Goal: Task Accomplishment & Management: Use online tool/utility

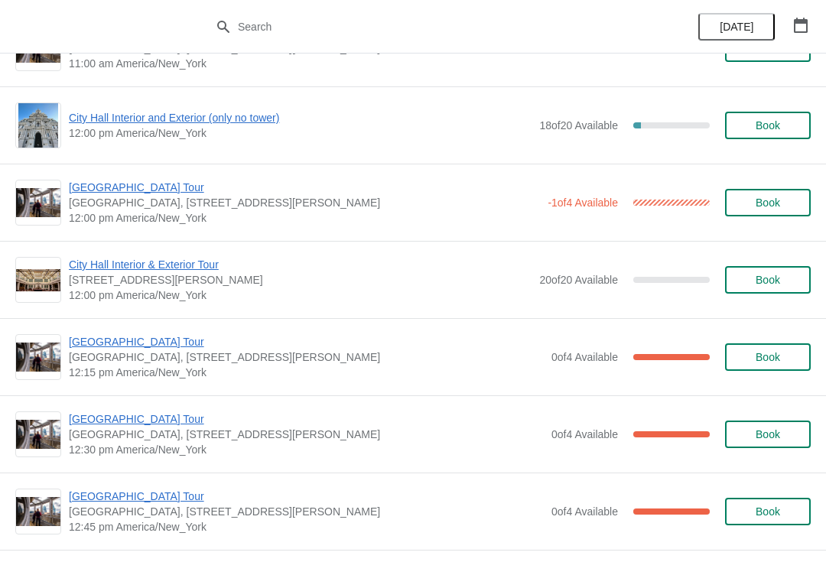
scroll to position [592, 0]
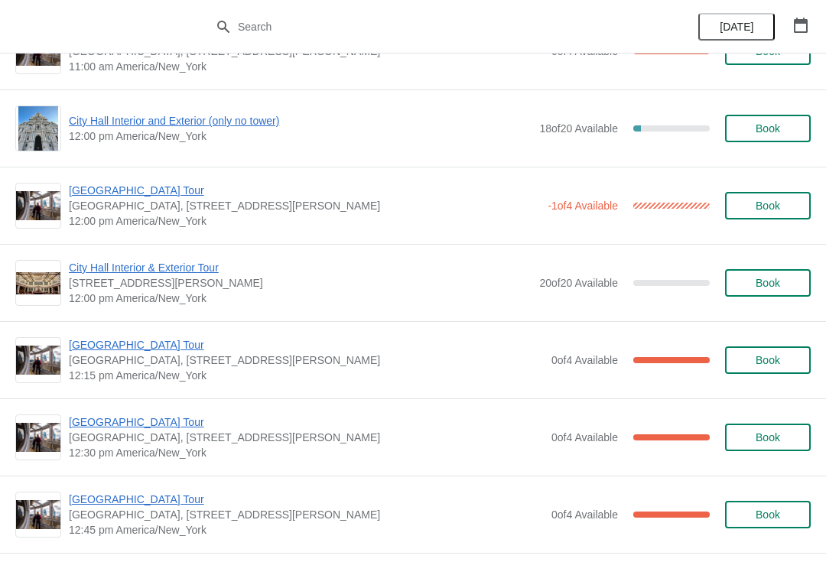
click at [165, 192] on span "[GEOGRAPHIC_DATA] Tour" at bounding box center [304, 190] width 471 height 15
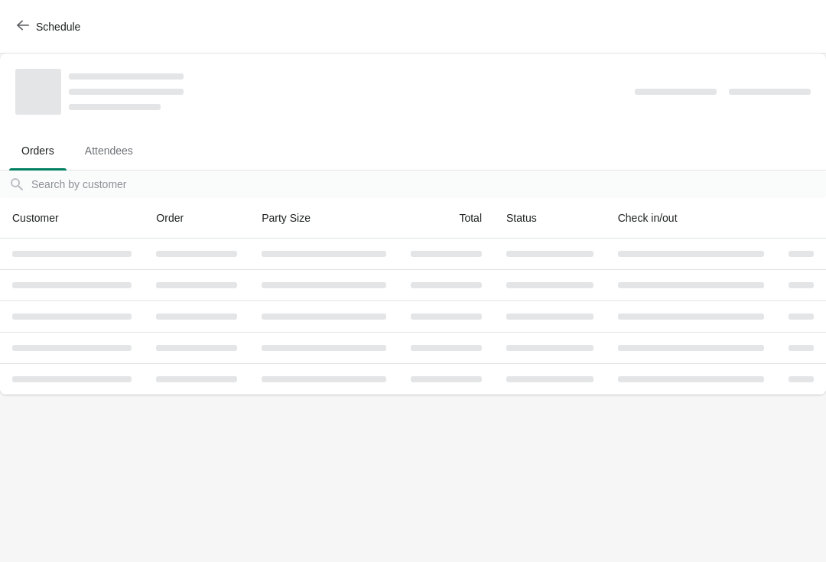
scroll to position [0, 0]
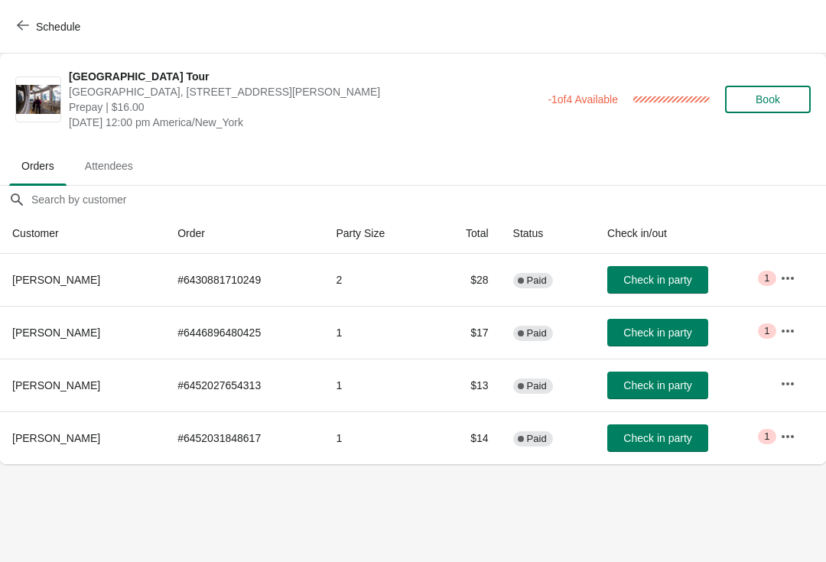
click at [663, 443] on span "Check in party" at bounding box center [658, 438] width 68 height 12
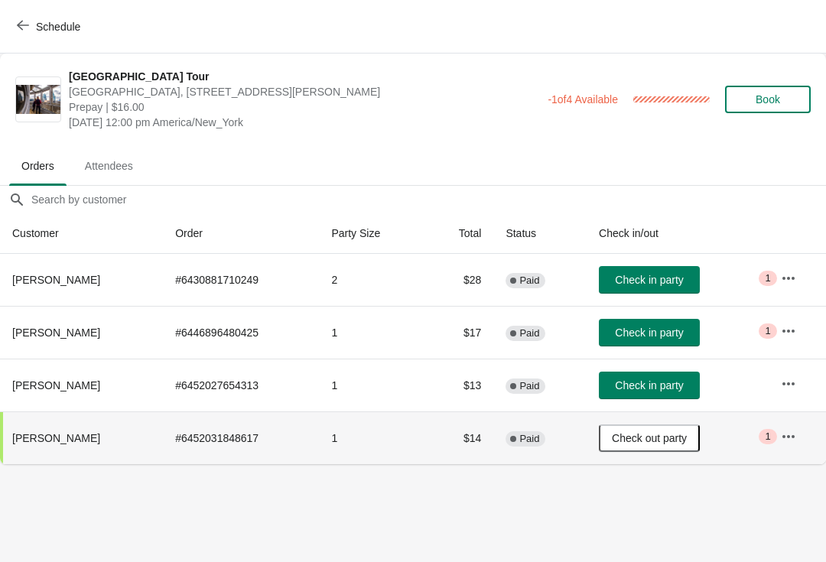
click at [25, 25] on icon "button" at bounding box center [23, 26] width 12 height 10
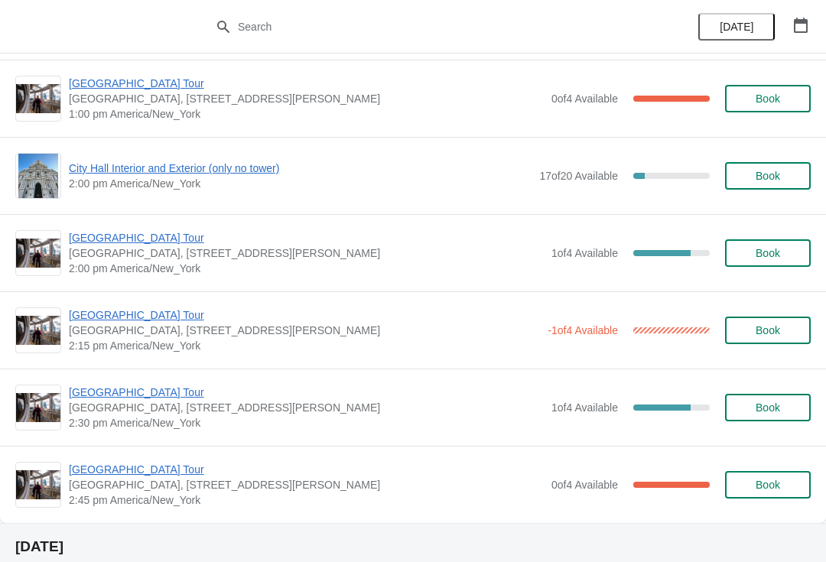
scroll to position [1087, 0]
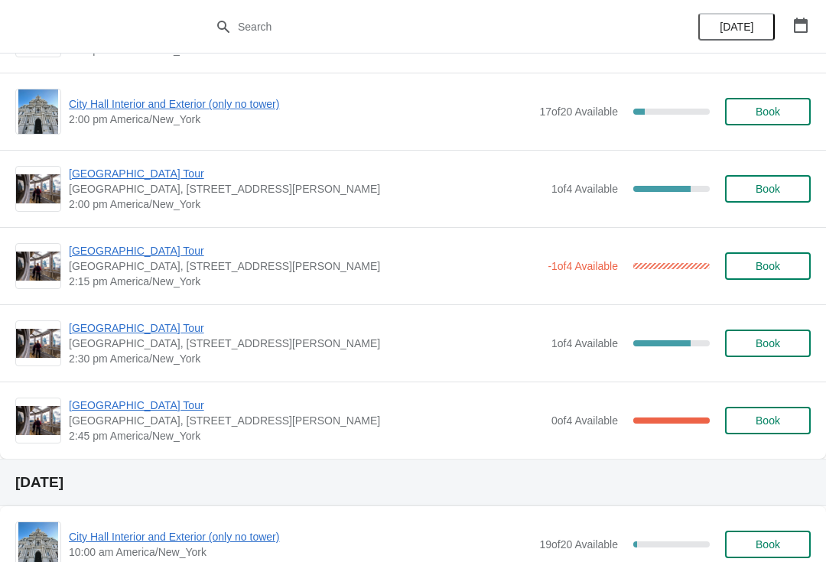
scroll to position [1151, 0]
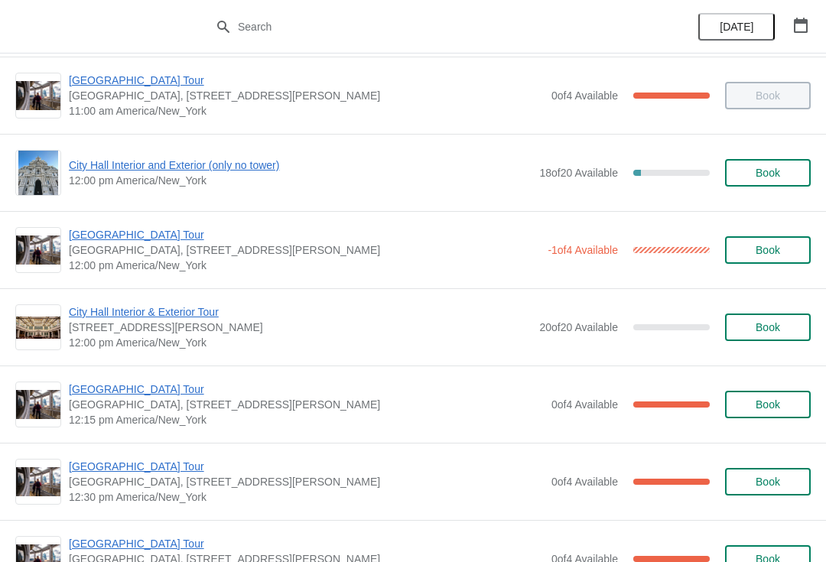
scroll to position [524, 0]
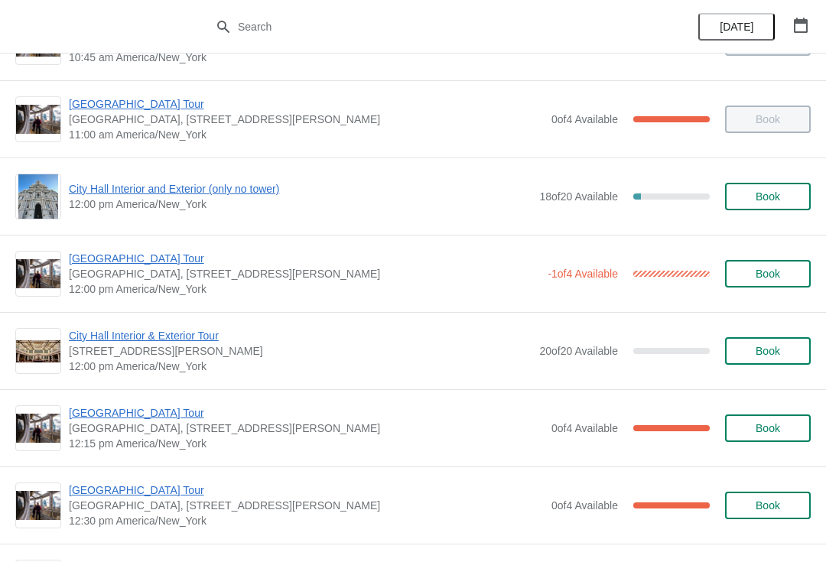
click at [152, 261] on span "[GEOGRAPHIC_DATA] Tour" at bounding box center [304, 258] width 471 height 15
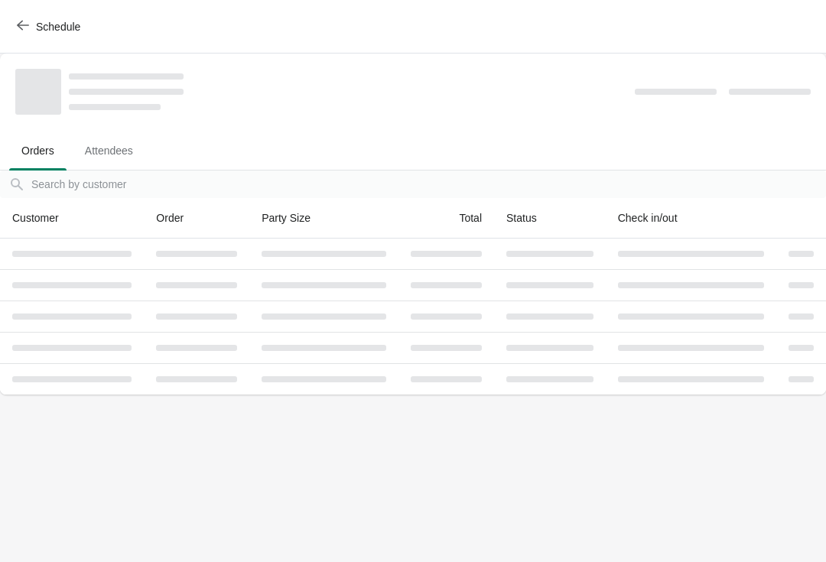
scroll to position [0, 0]
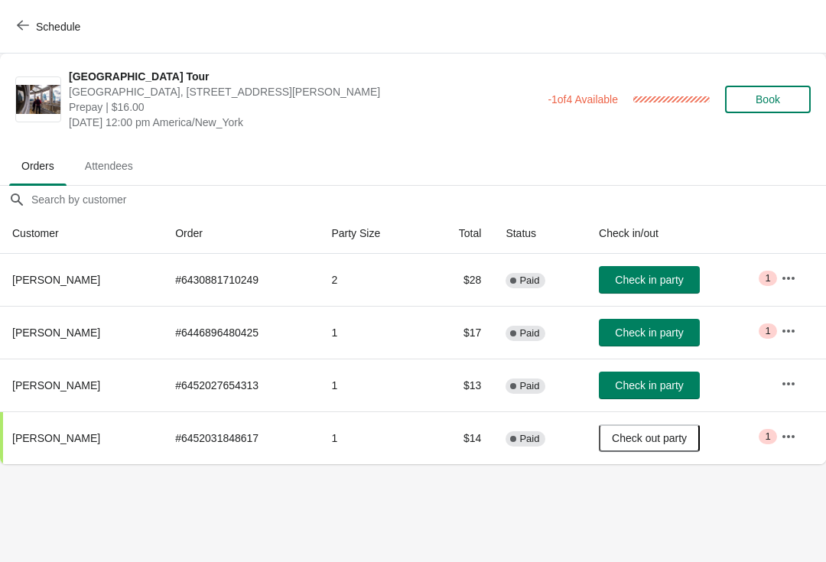
click at [678, 282] on span "Check in party" at bounding box center [649, 280] width 68 height 12
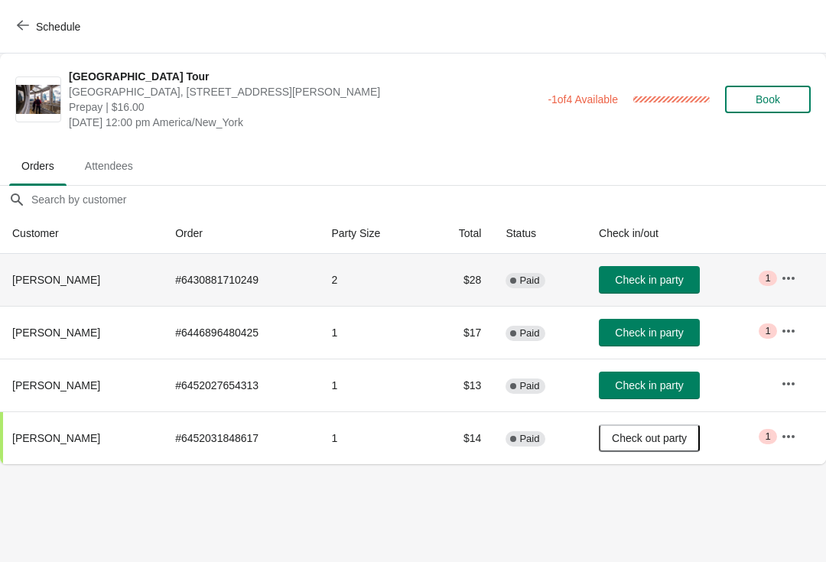
click at [673, 281] on span "Check in party" at bounding box center [649, 280] width 68 height 12
click at [674, 277] on span "Check in party" at bounding box center [649, 280] width 68 height 12
click at [23, 24] on icon "button" at bounding box center [23, 25] width 12 height 12
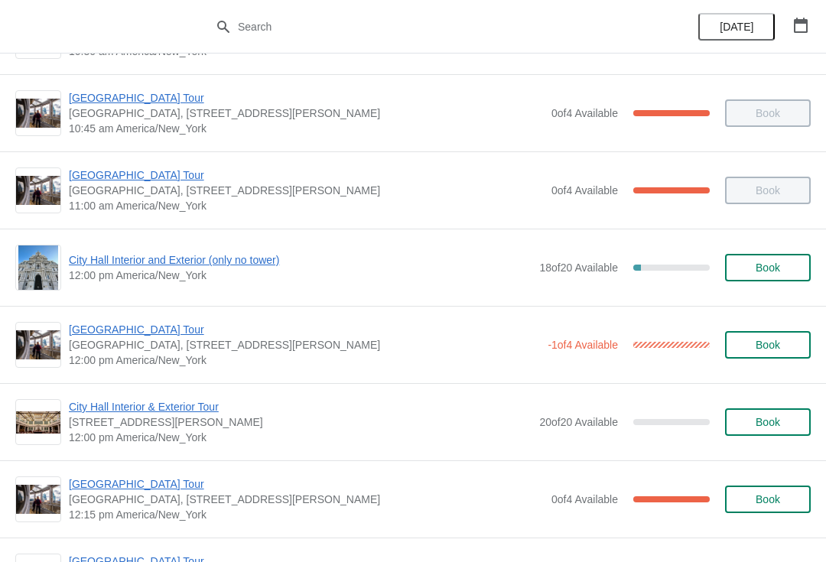
scroll to position [451, 0]
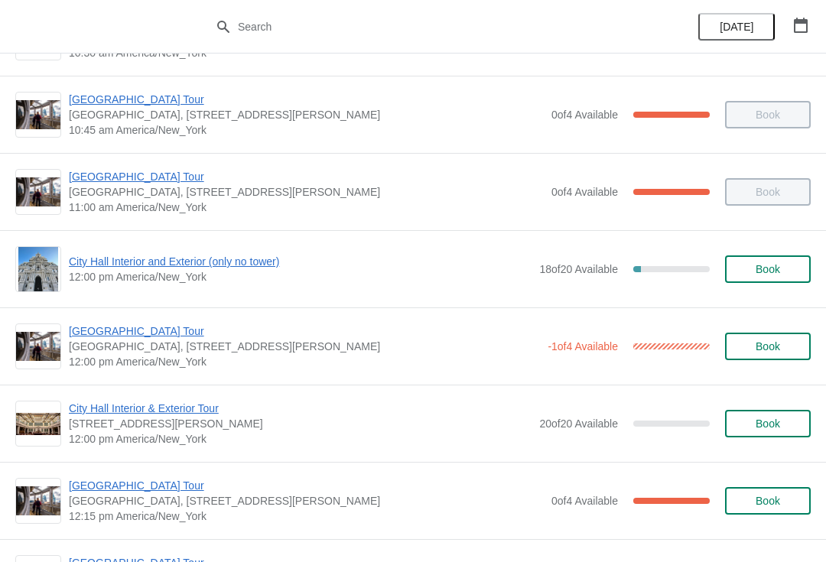
click at [115, 260] on span "City Hall Interior and Exterior (only no tower)" at bounding box center [300, 261] width 463 height 15
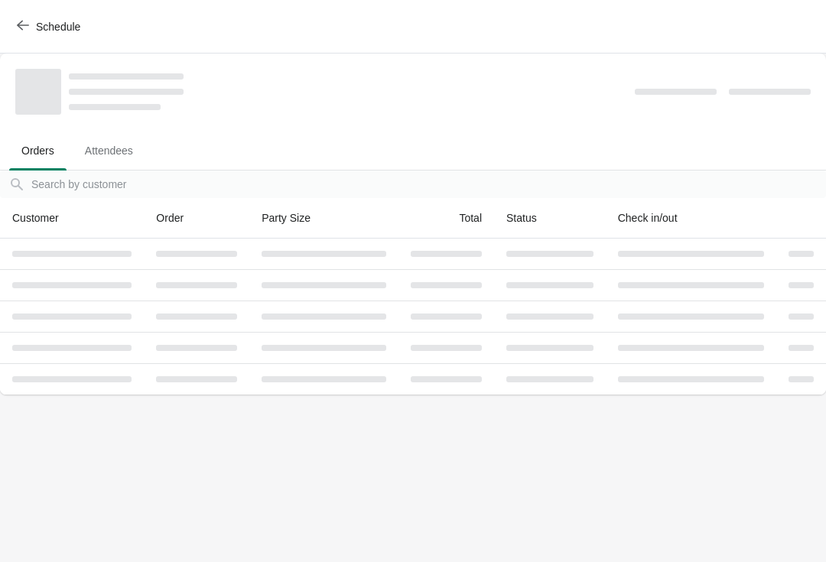
scroll to position [0, 0]
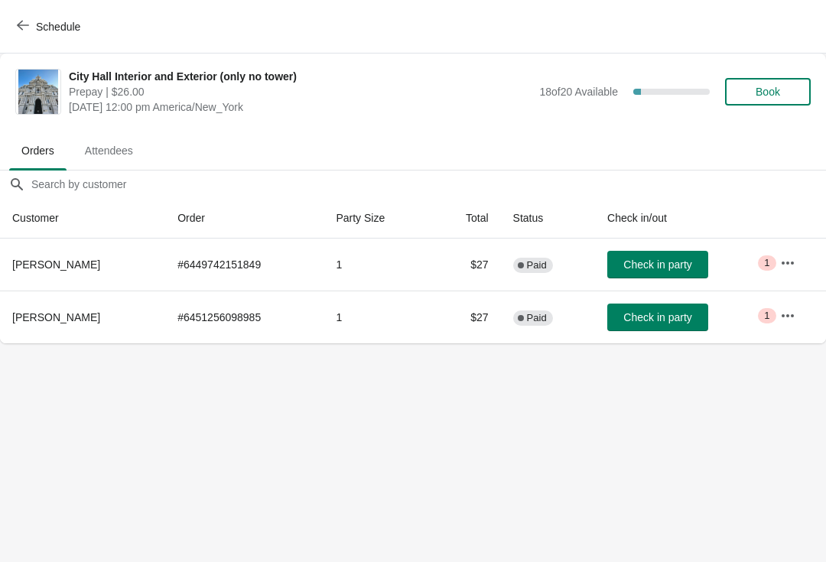
click at [11, 38] on button "Schedule" at bounding box center [50, 27] width 85 height 28
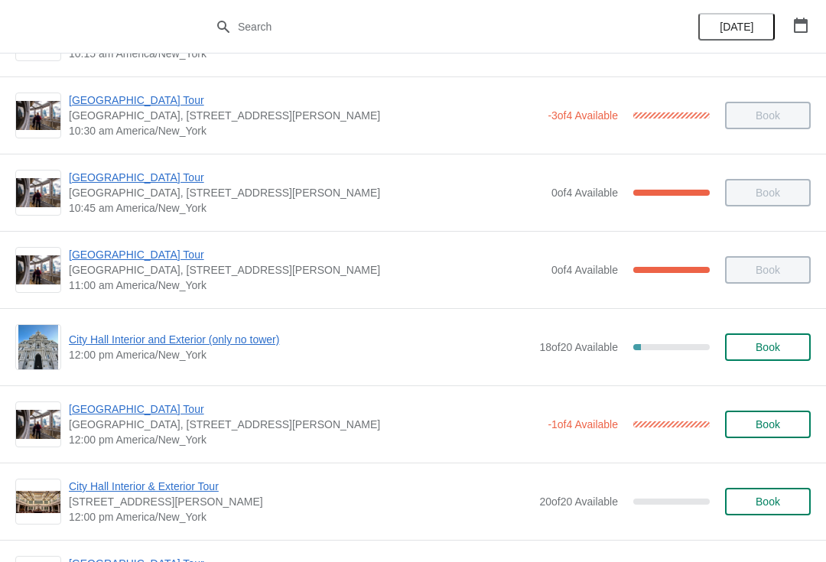
scroll to position [396, 0]
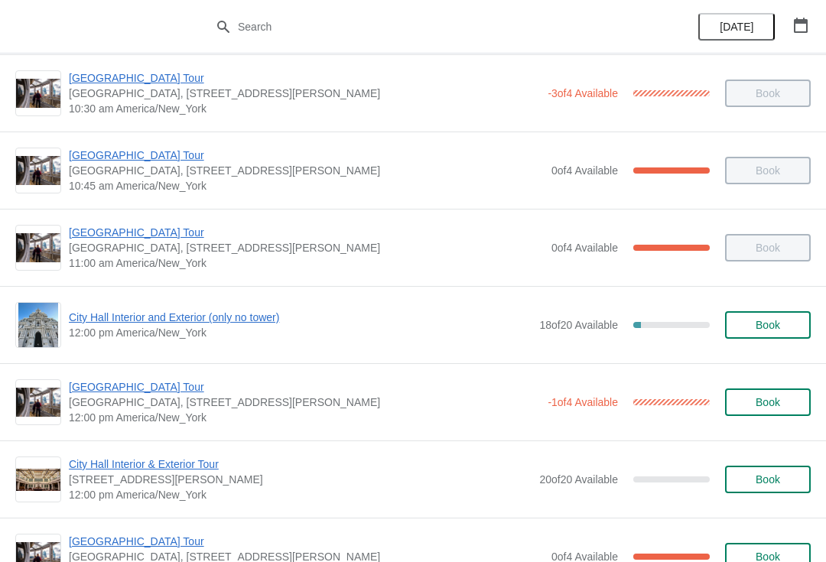
click at [89, 393] on span "[GEOGRAPHIC_DATA] Tour" at bounding box center [304, 387] width 471 height 15
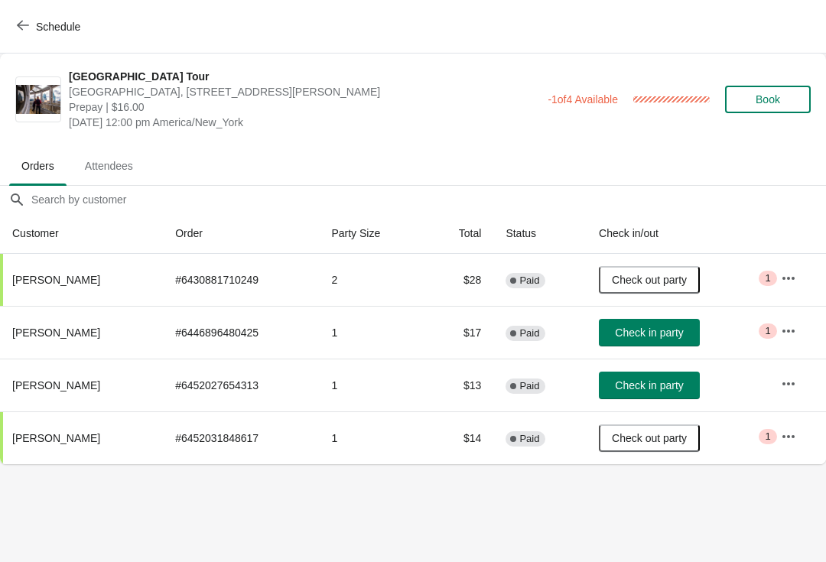
click at [36, 28] on span "Schedule" at bounding box center [58, 27] width 44 height 12
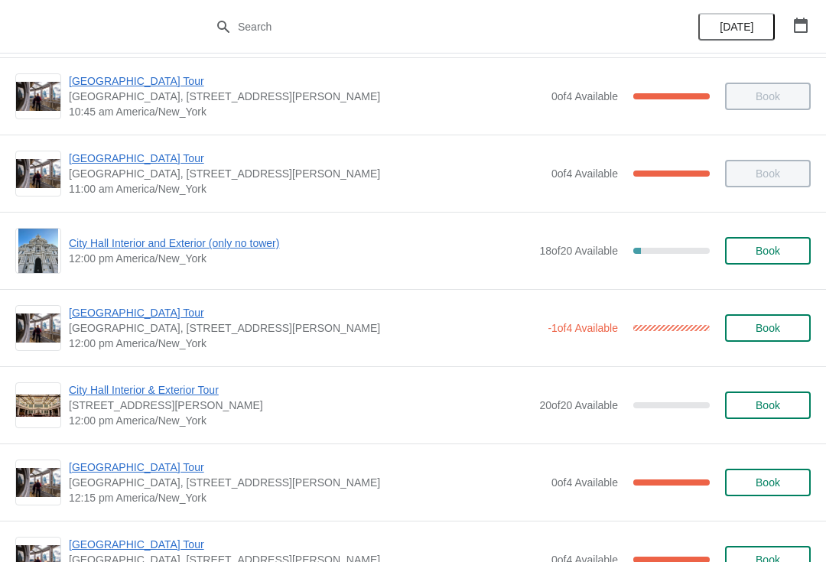
scroll to position [472, 0]
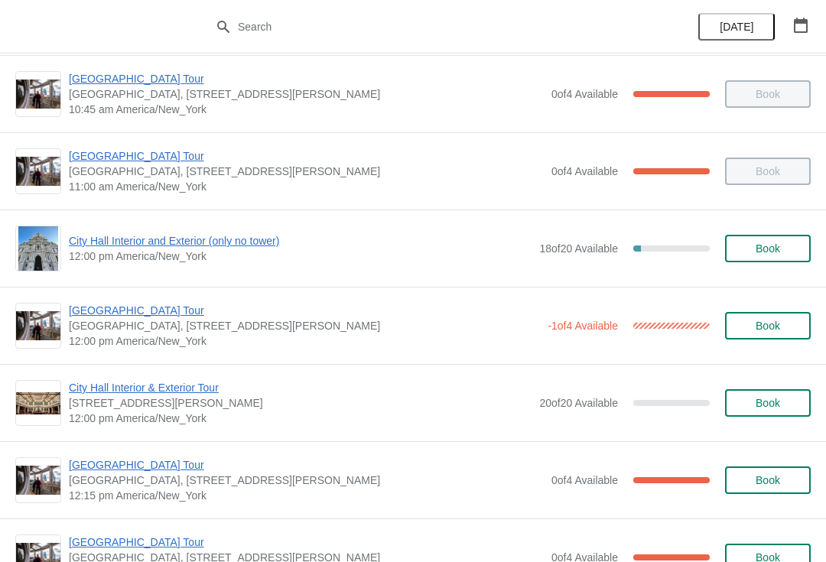
click at [115, 308] on span "[GEOGRAPHIC_DATA] Tour" at bounding box center [304, 310] width 471 height 15
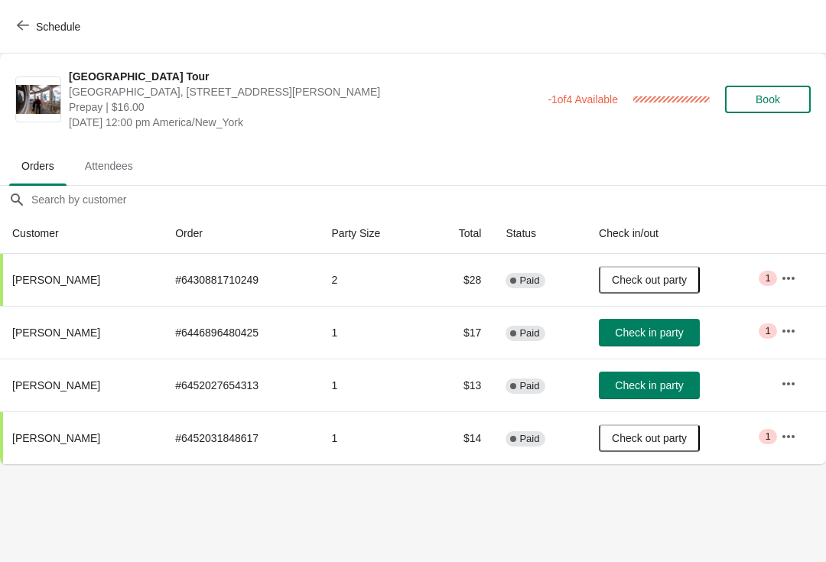
scroll to position [0, 0]
click at [636, 328] on span "Check in party" at bounding box center [649, 333] width 68 height 12
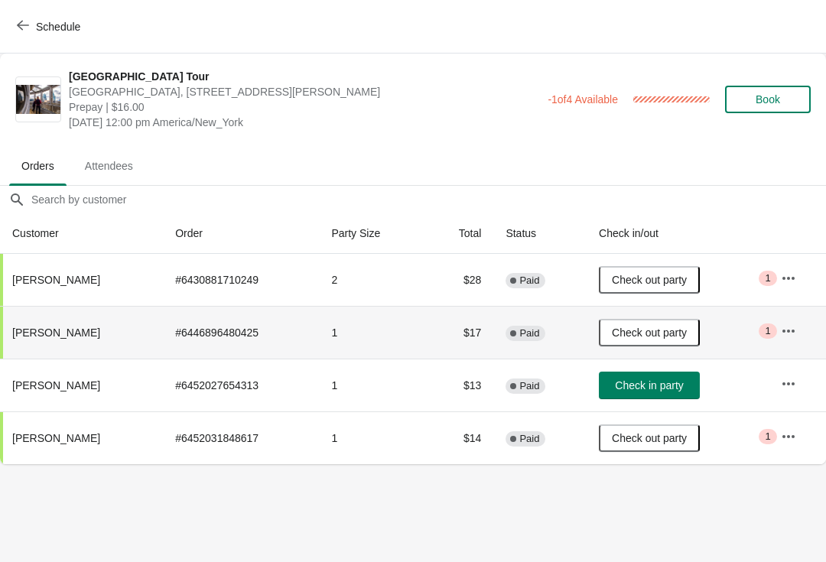
click at [23, 36] on button "Schedule" at bounding box center [50, 27] width 85 height 28
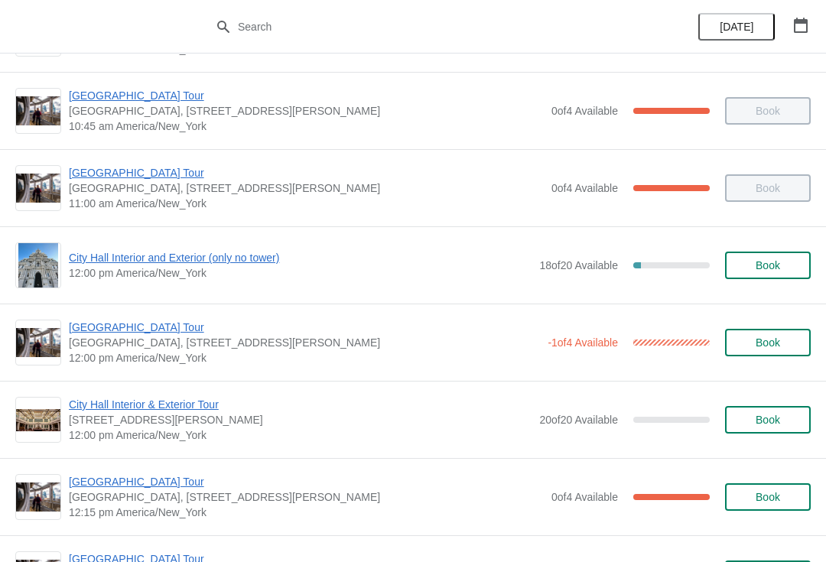
scroll to position [452, 0]
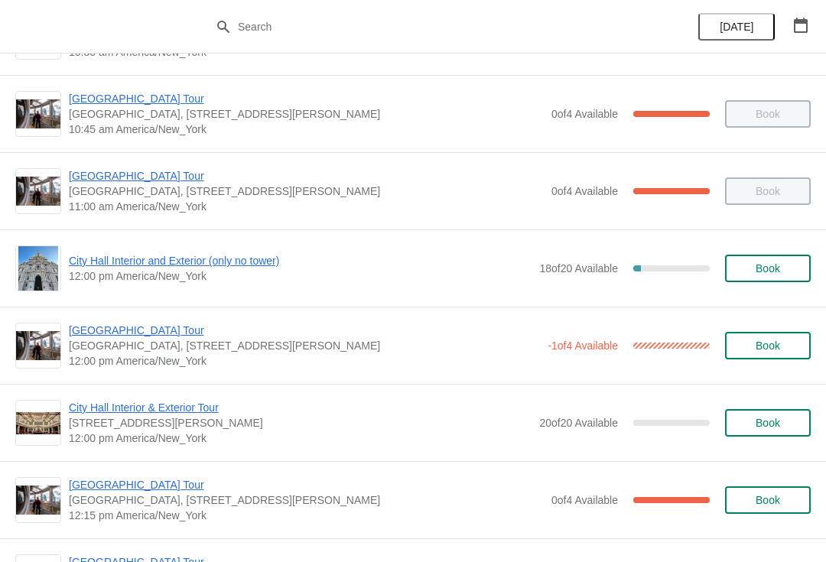
click at [93, 261] on span "City Hall Interior and Exterior (only no tower)" at bounding box center [300, 260] width 463 height 15
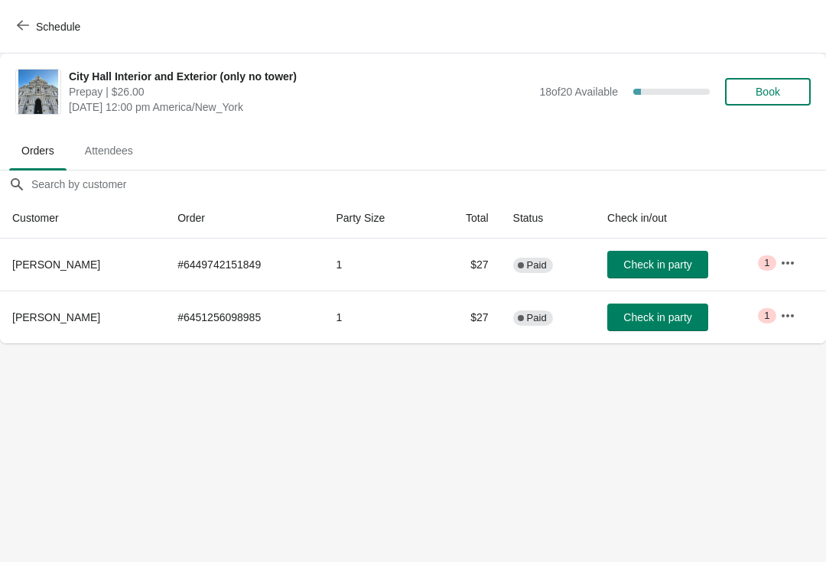
scroll to position [0, 0]
click at [18, 25] on icon "button" at bounding box center [23, 26] width 12 height 10
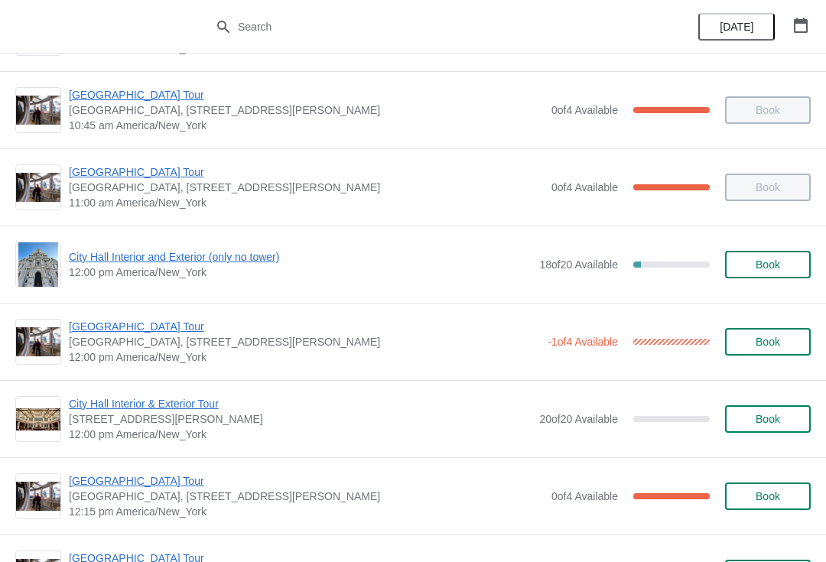
scroll to position [454, 0]
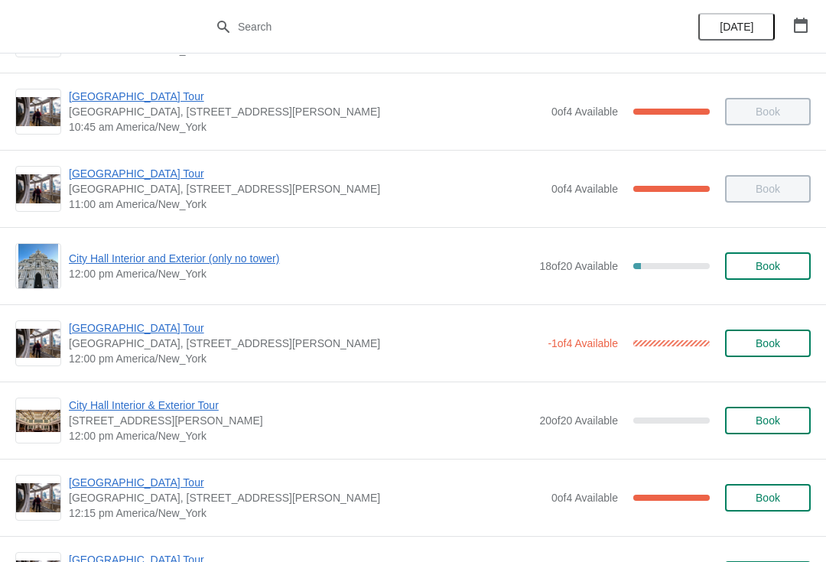
click at [196, 264] on span "City Hall Interior and Exterior (only no tower)" at bounding box center [300, 258] width 463 height 15
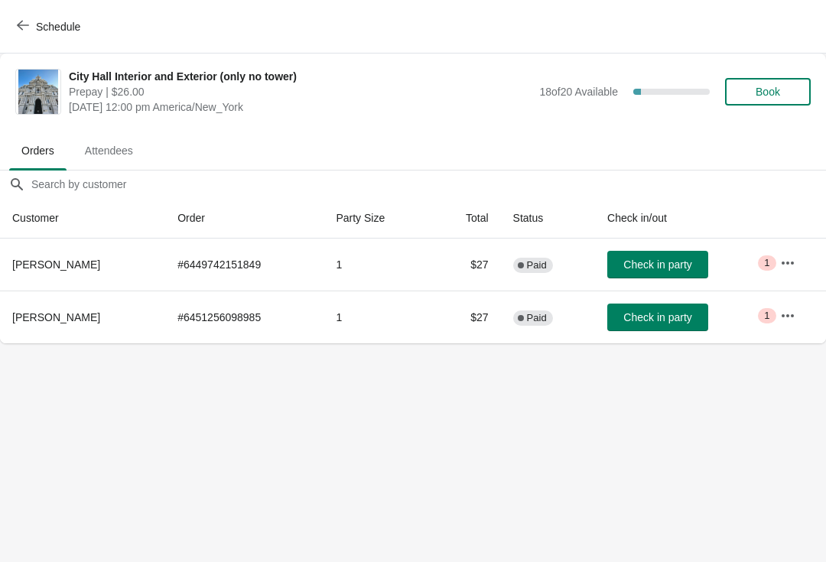
scroll to position [0, 0]
click at [678, 318] on span "Check in party" at bounding box center [658, 317] width 68 height 12
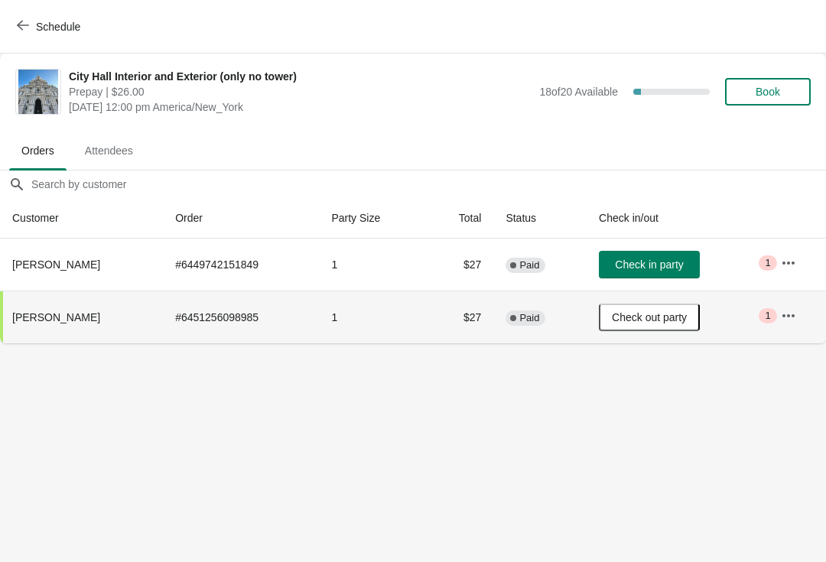
click at [31, 29] on span "Schedule" at bounding box center [50, 26] width 60 height 15
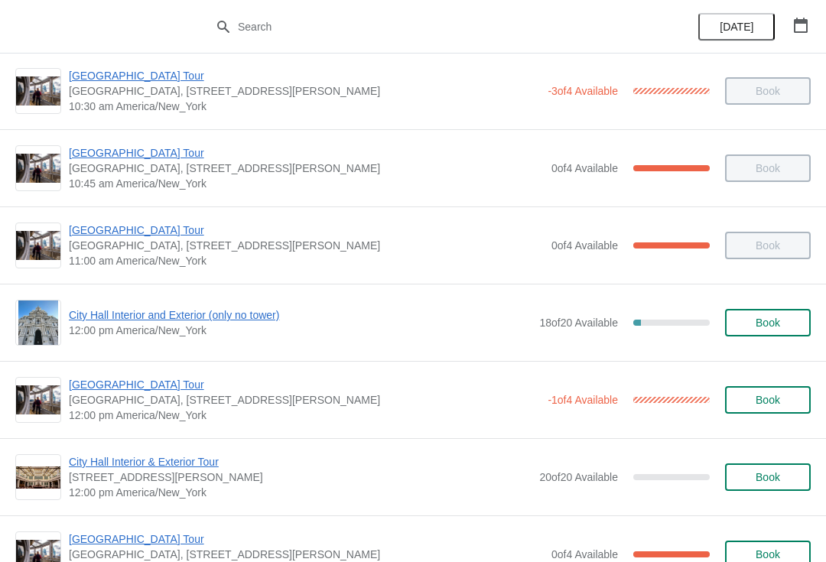
scroll to position [461, 0]
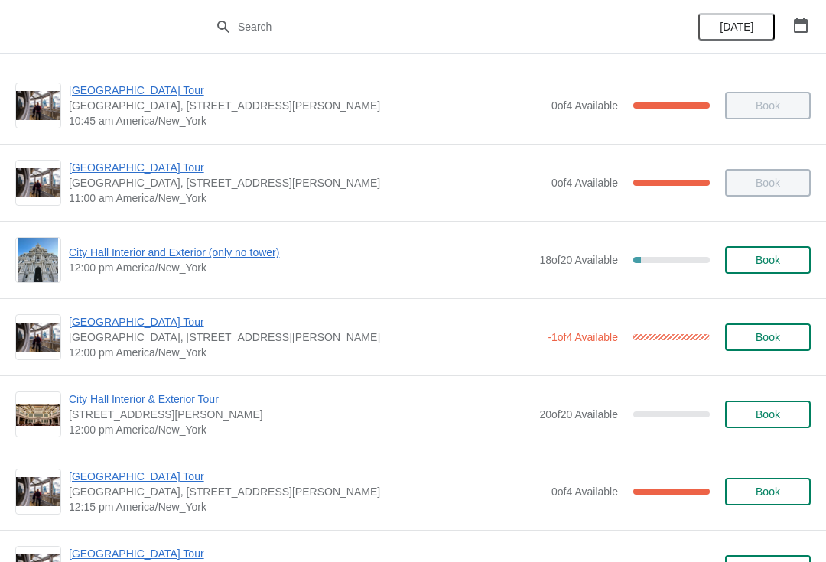
click at [79, 320] on span "[GEOGRAPHIC_DATA] Tour" at bounding box center [304, 321] width 471 height 15
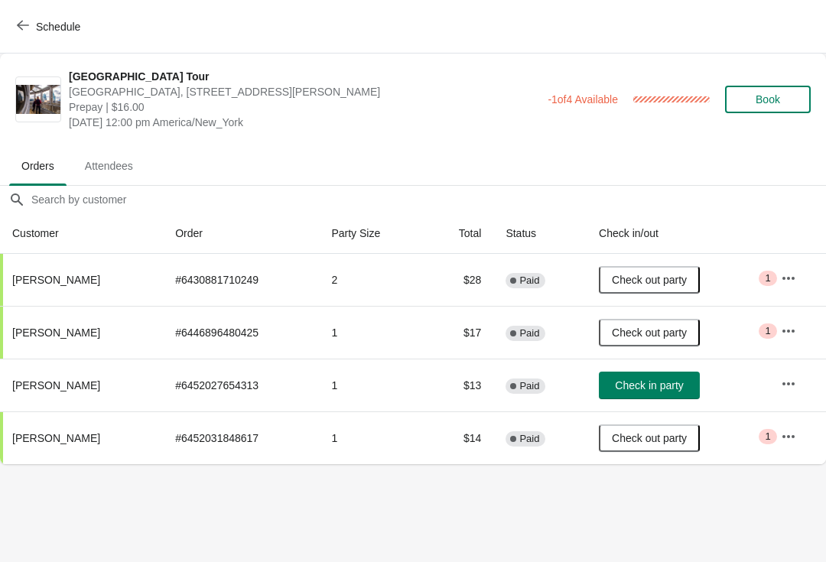
scroll to position [0, 0]
click at [22, 31] on span "button" at bounding box center [23, 26] width 12 height 15
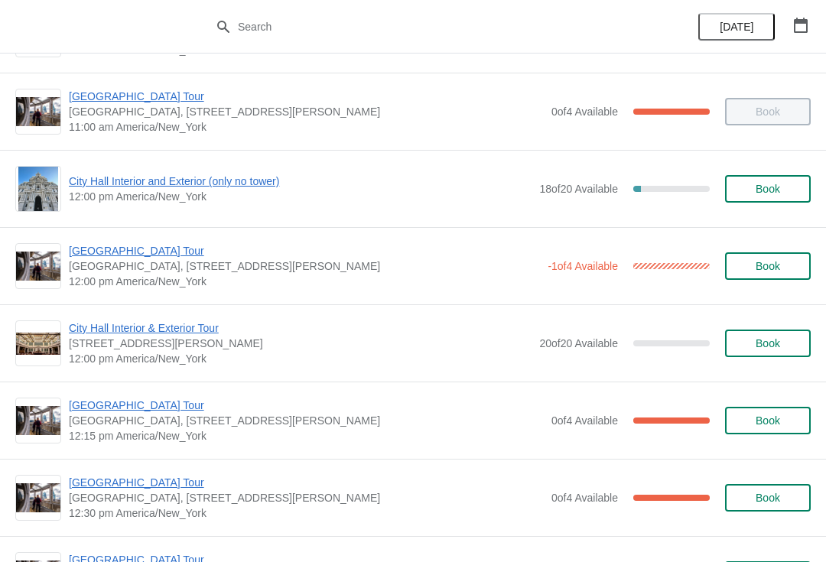
scroll to position [527, 0]
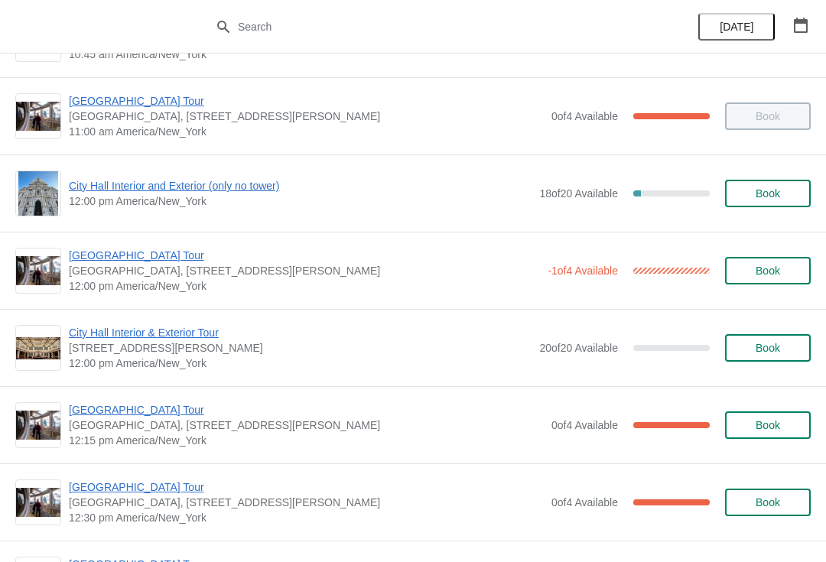
click at [93, 191] on span "City Hall Interior and Exterior (only no tower)" at bounding box center [300, 185] width 463 height 15
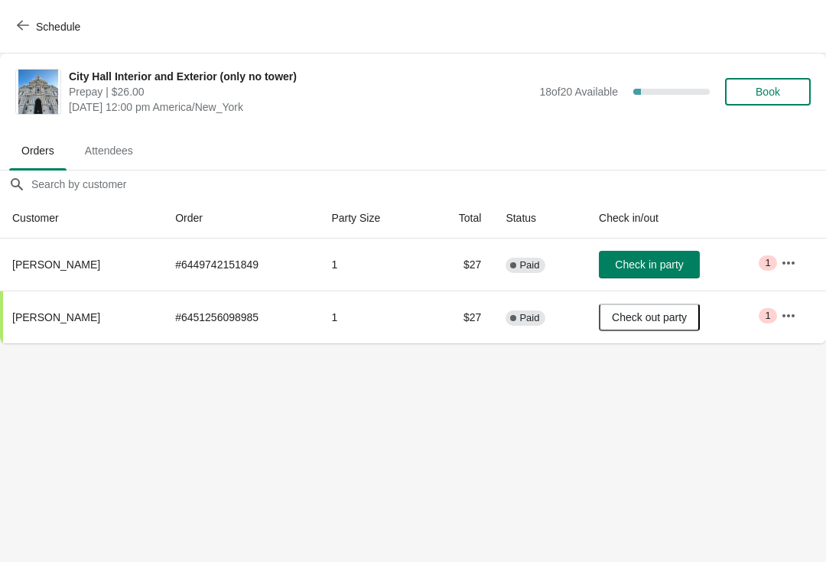
scroll to position [0, 0]
click at [663, 266] on span "Check in party" at bounding box center [649, 265] width 68 height 12
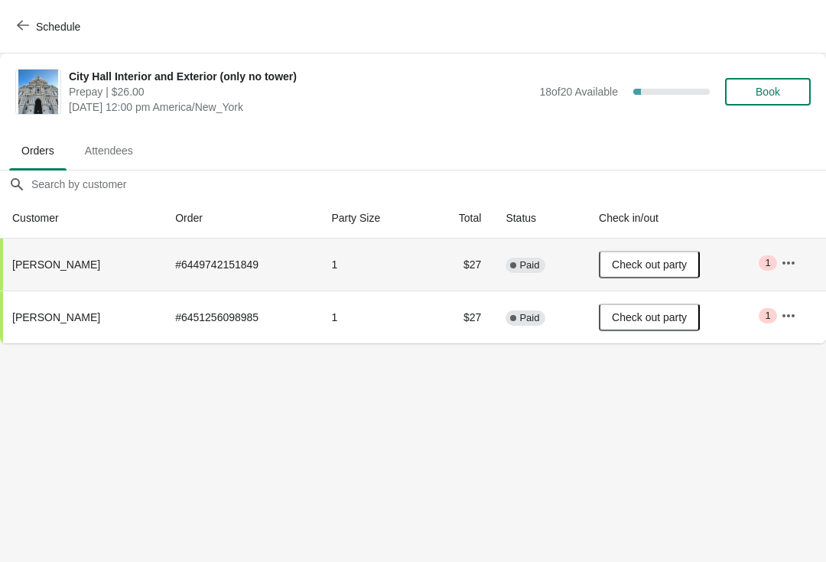
click at [17, 38] on button "Schedule" at bounding box center [50, 27] width 85 height 28
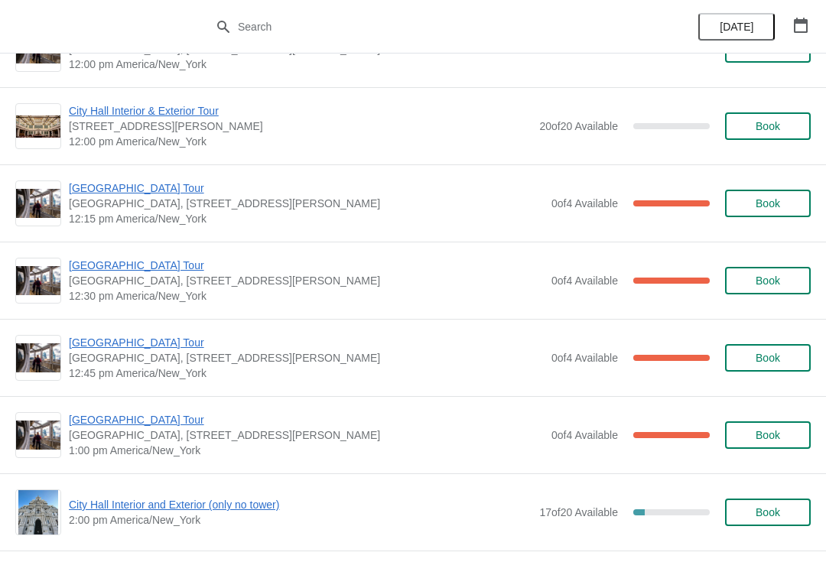
scroll to position [777, 0]
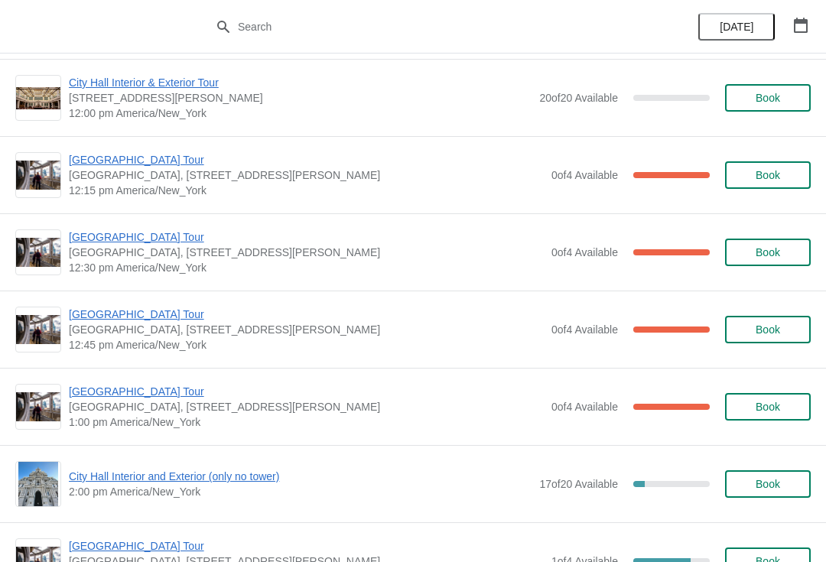
click at [148, 242] on span "[GEOGRAPHIC_DATA] Tour" at bounding box center [306, 237] width 475 height 15
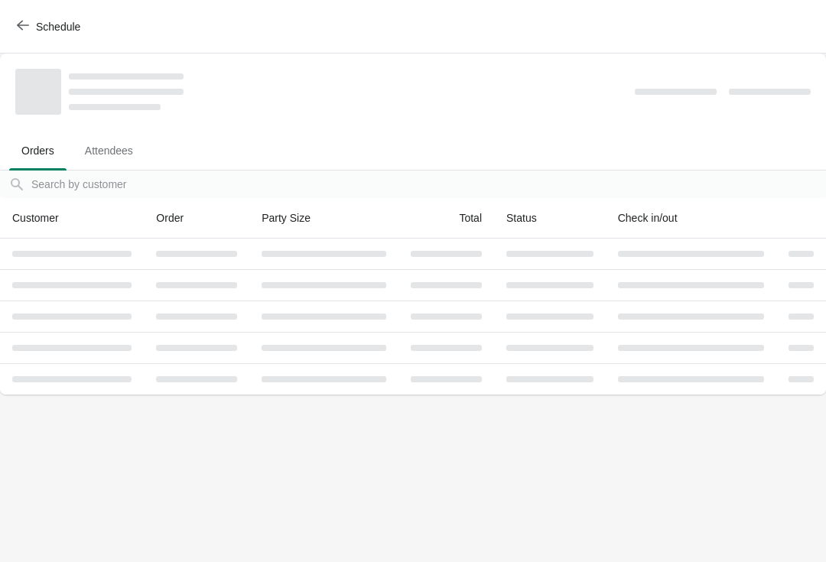
scroll to position [0, 0]
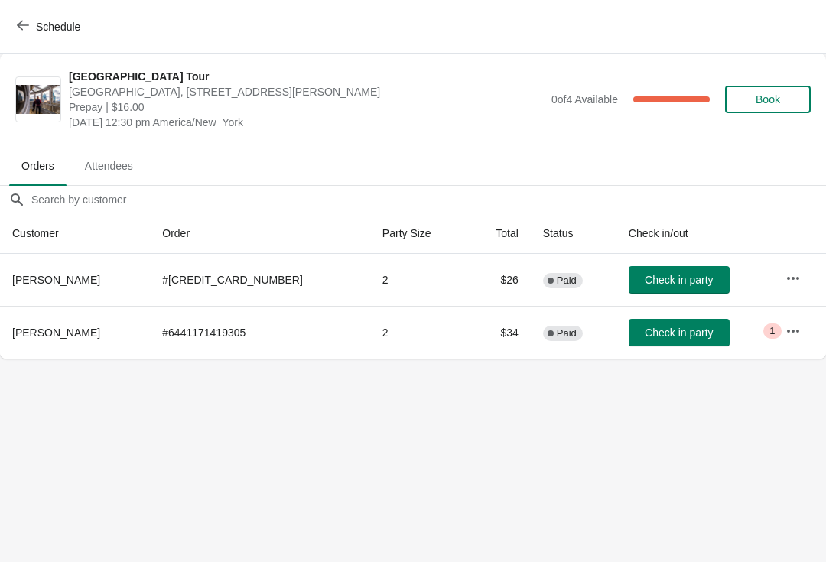
click at [655, 279] on span "Check in party" at bounding box center [679, 280] width 68 height 12
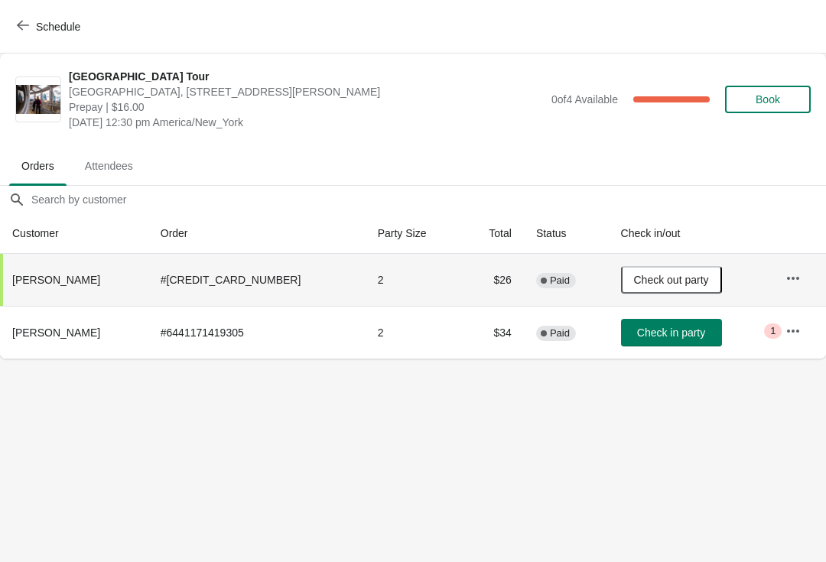
click at [27, 34] on button "Schedule" at bounding box center [50, 27] width 85 height 28
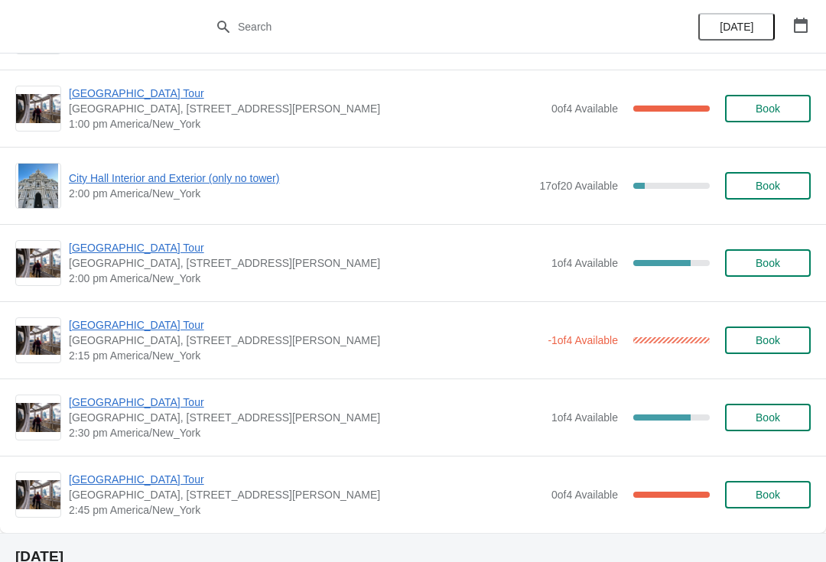
scroll to position [1077, 0]
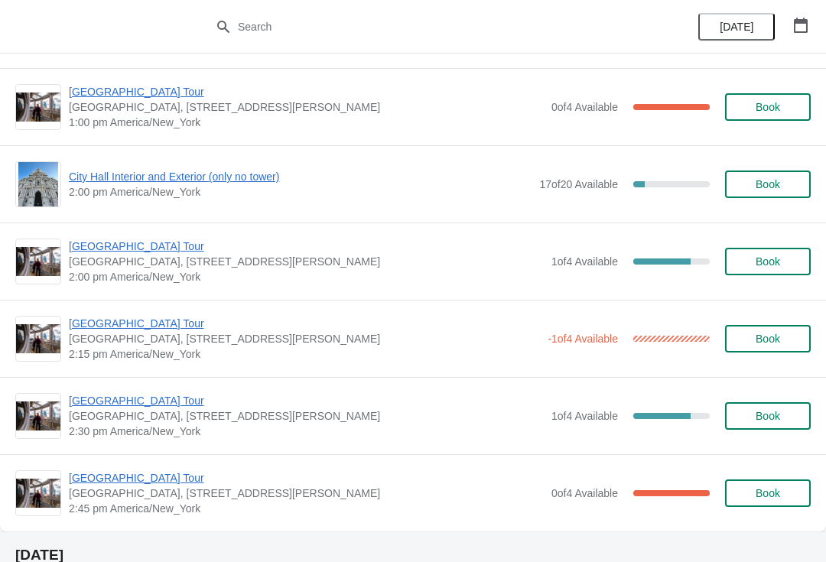
click at [198, 183] on span "City Hall Interior and Exterior (only no tower)" at bounding box center [300, 176] width 463 height 15
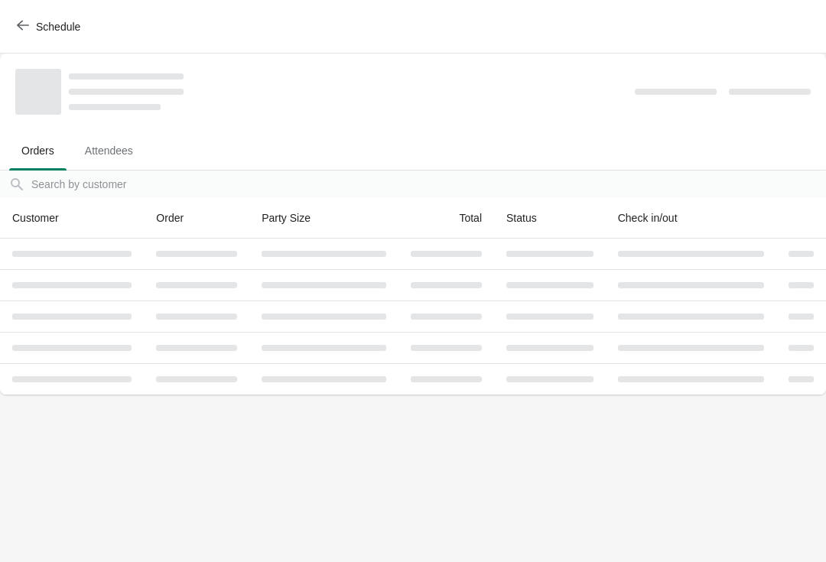
scroll to position [0, 0]
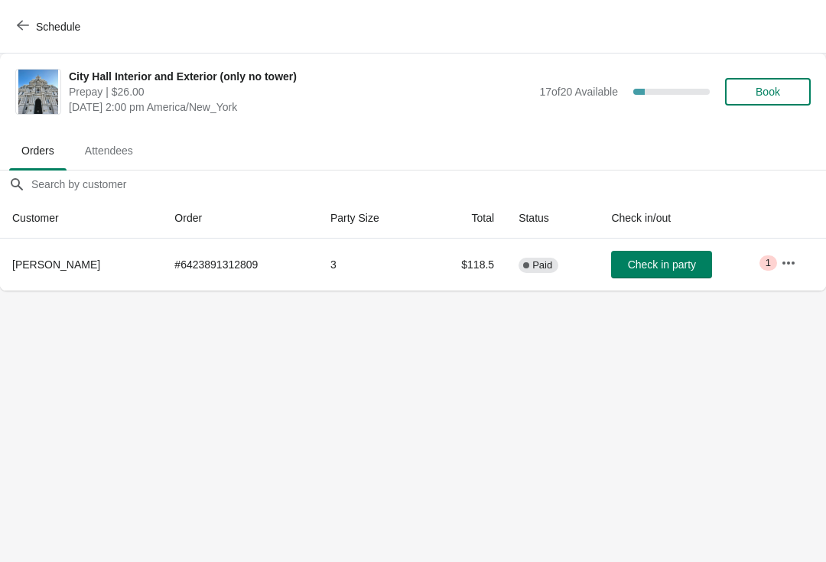
click at [24, 28] on icon "button" at bounding box center [23, 25] width 12 height 12
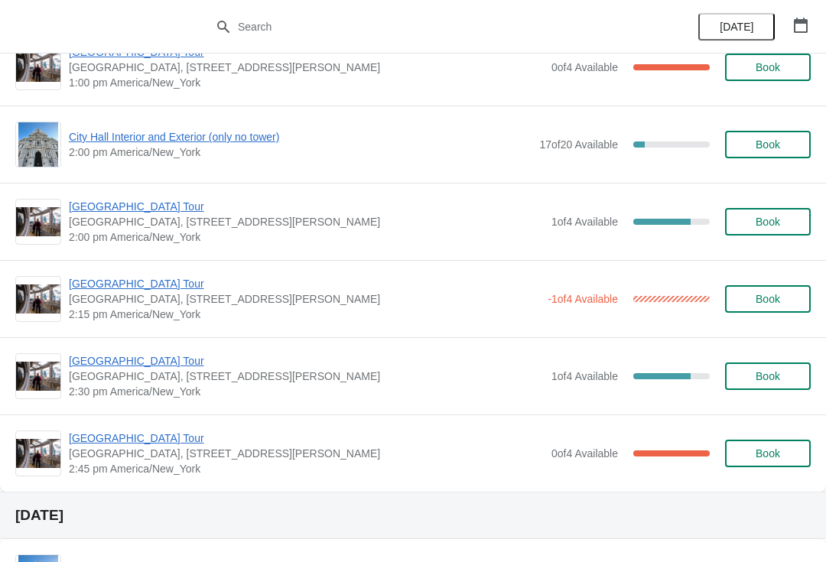
scroll to position [1109, 0]
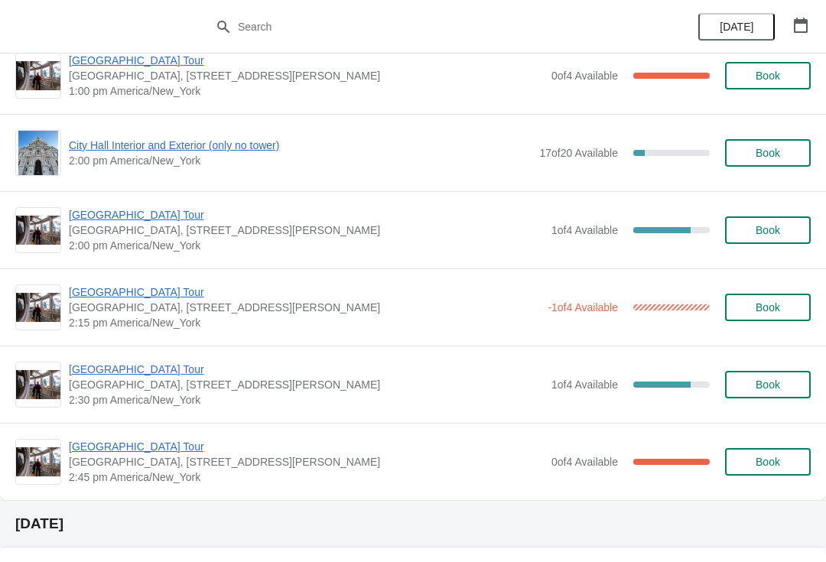
click at [86, 216] on span "[GEOGRAPHIC_DATA] Tour" at bounding box center [306, 214] width 475 height 15
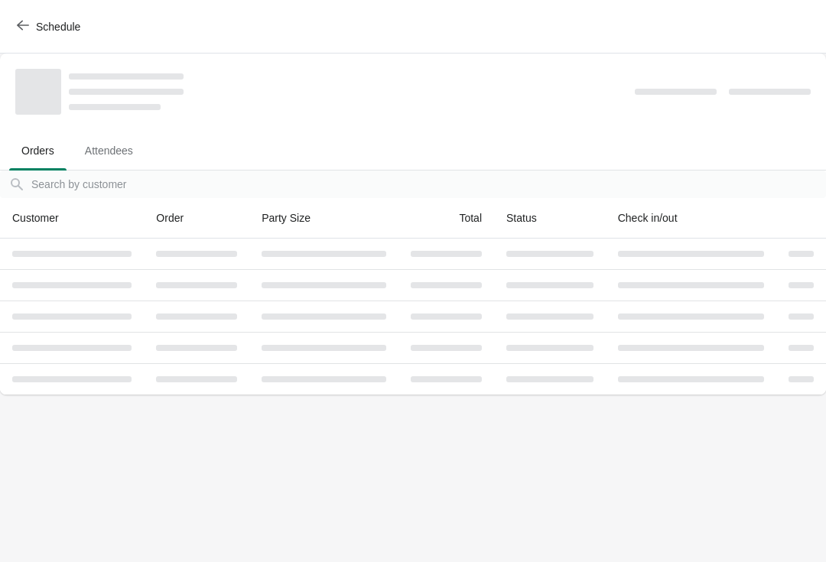
scroll to position [0, 0]
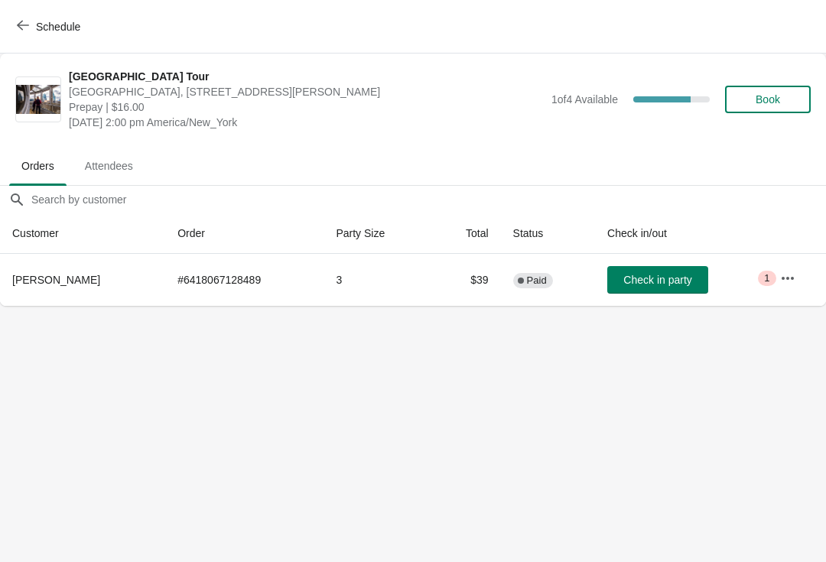
click at [764, 103] on span "Book" at bounding box center [768, 99] width 24 height 12
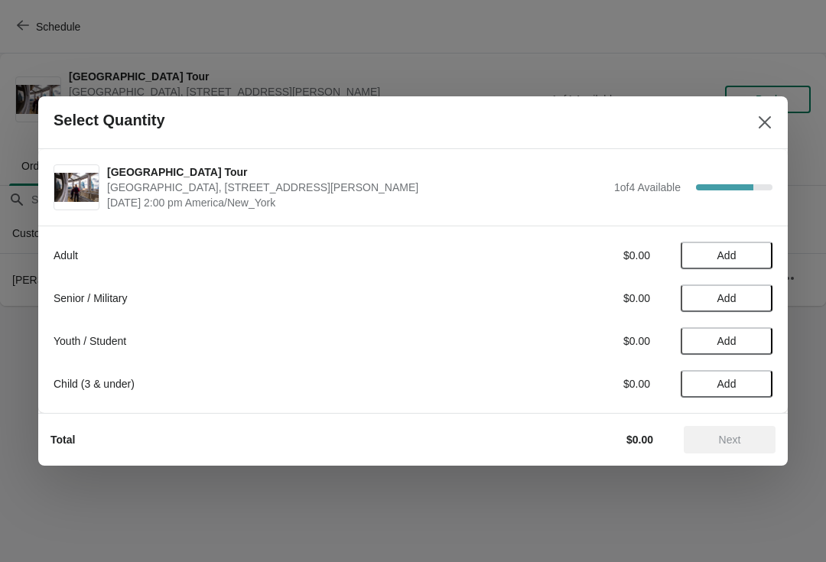
click at [748, 255] on span "Add" at bounding box center [727, 255] width 64 height 12
click at [741, 430] on button "Next" at bounding box center [730, 440] width 92 height 28
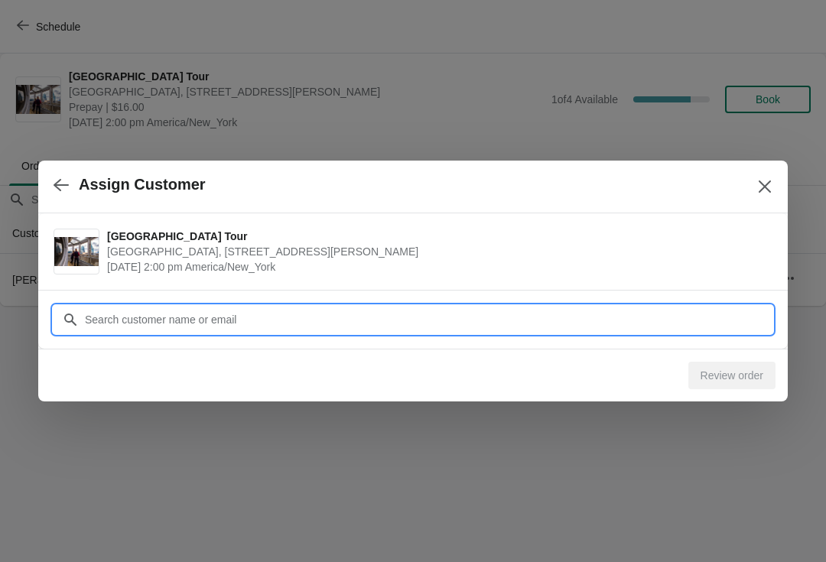
click at [548, 324] on input "Customer" at bounding box center [428, 320] width 689 height 28
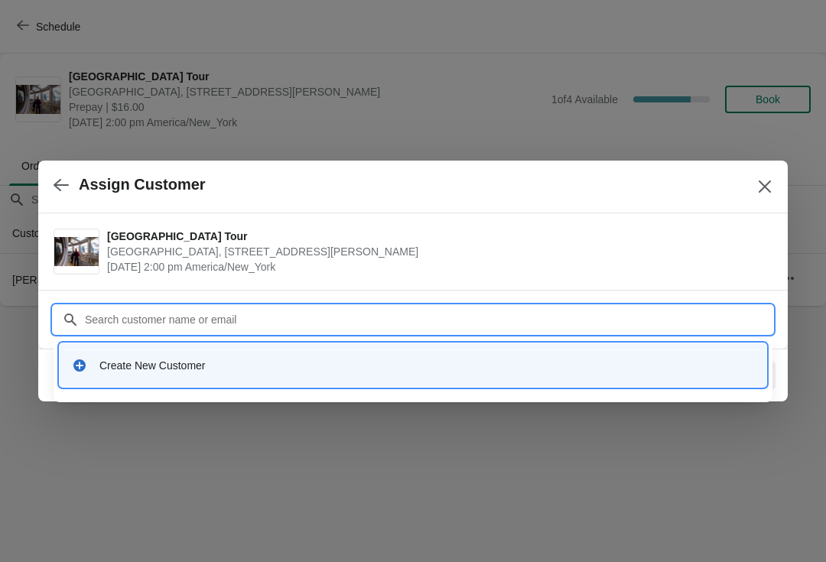
click at [305, 370] on div "Create New Customer" at bounding box center [426, 365] width 655 height 15
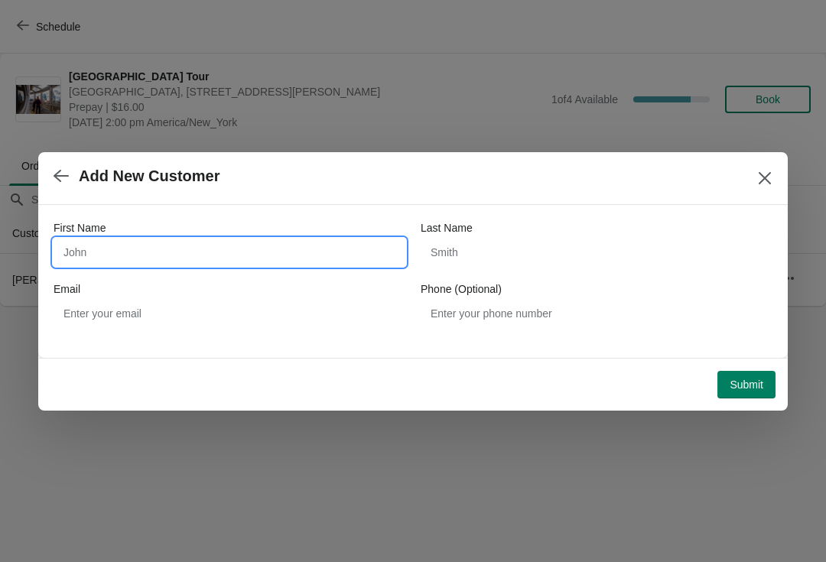
click at [259, 249] on input "First Name" at bounding box center [230, 253] width 352 height 28
type input "Joseph"
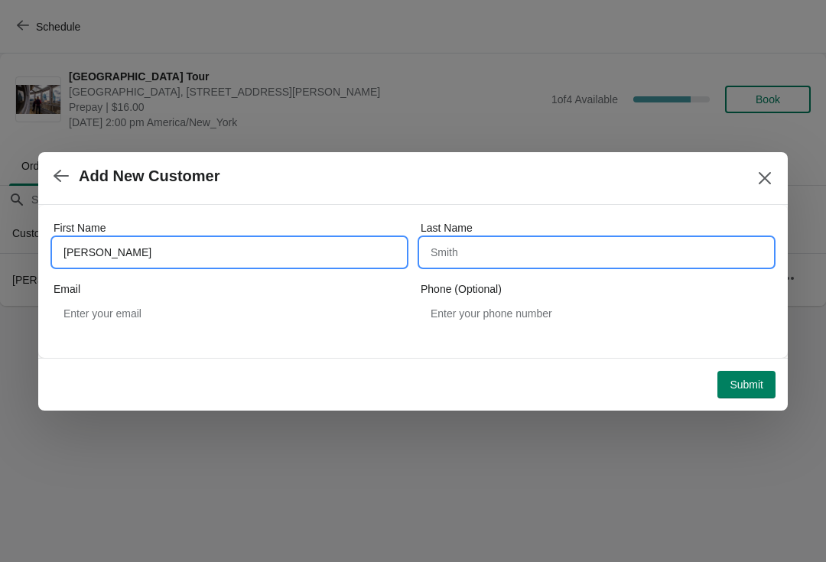
click at [555, 252] on input "Last Name" at bounding box center [597, 253] width 352 height 28
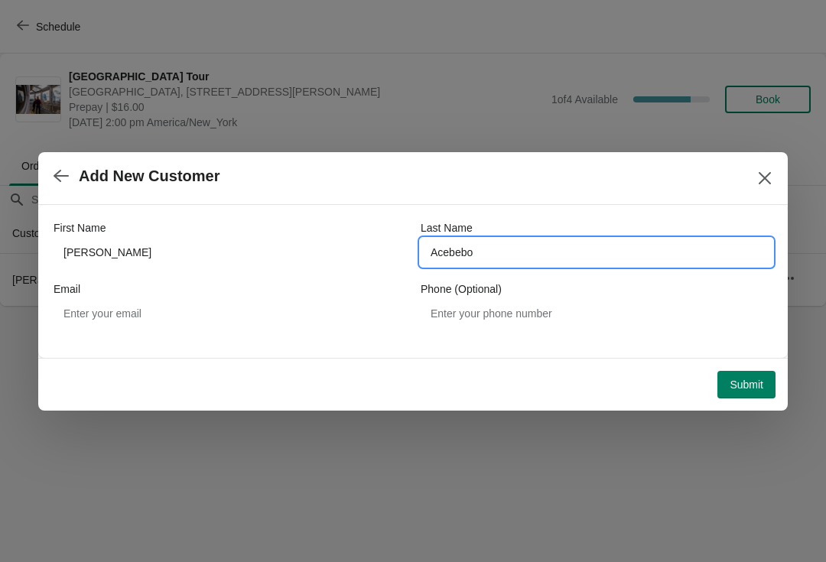
type input "Acebebo"
click at [748, 382] on span "Submit" at bounding box center [747, 385] width 34 height 12
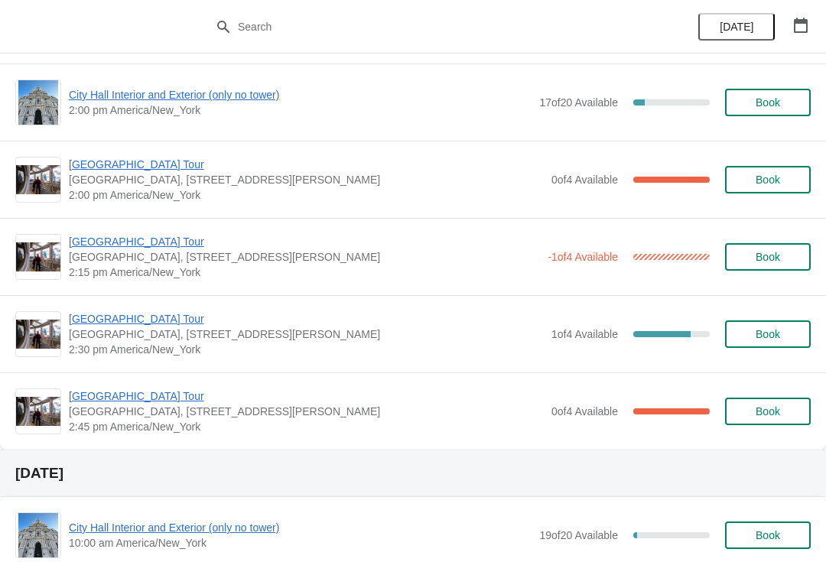
scroll to position [1177, 0]
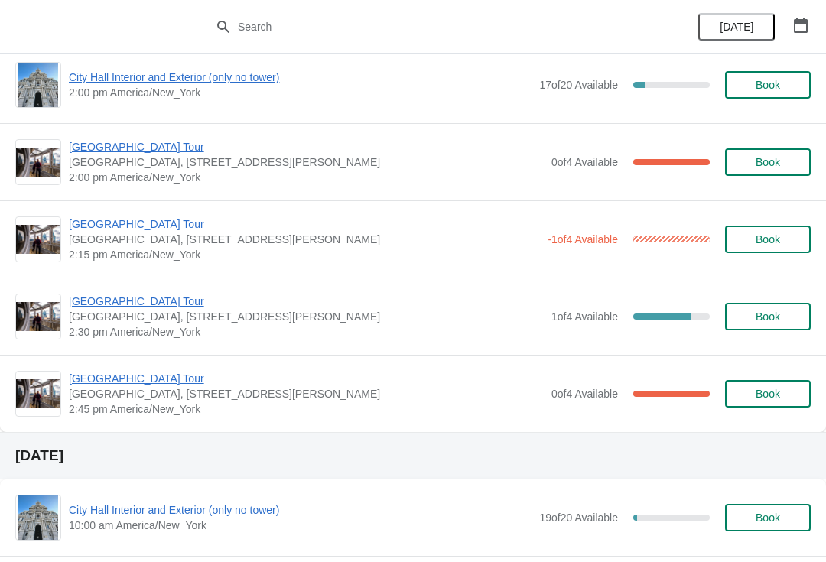
click at [145, 307] on span "[GEOGRAPHIC_DATA] Tour" at bounding box center [306, 301] width 475 height 15
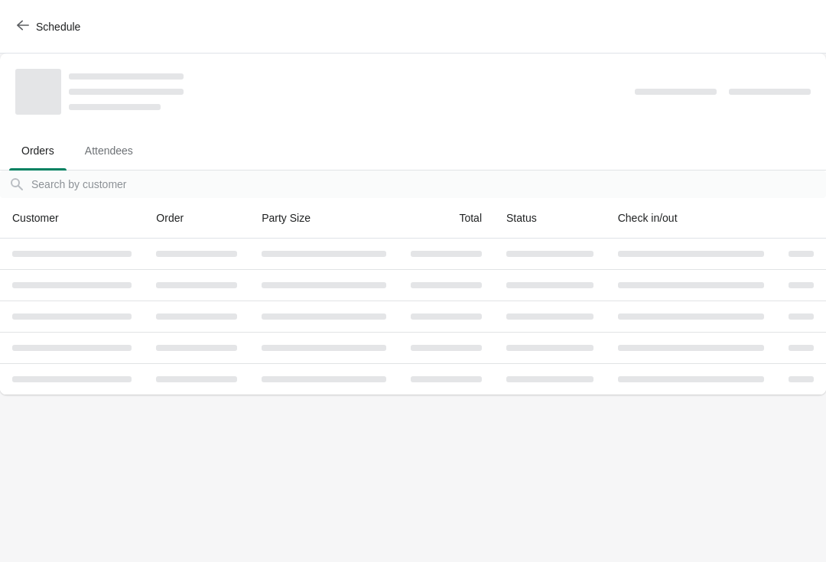
scroll to position [0, 0]
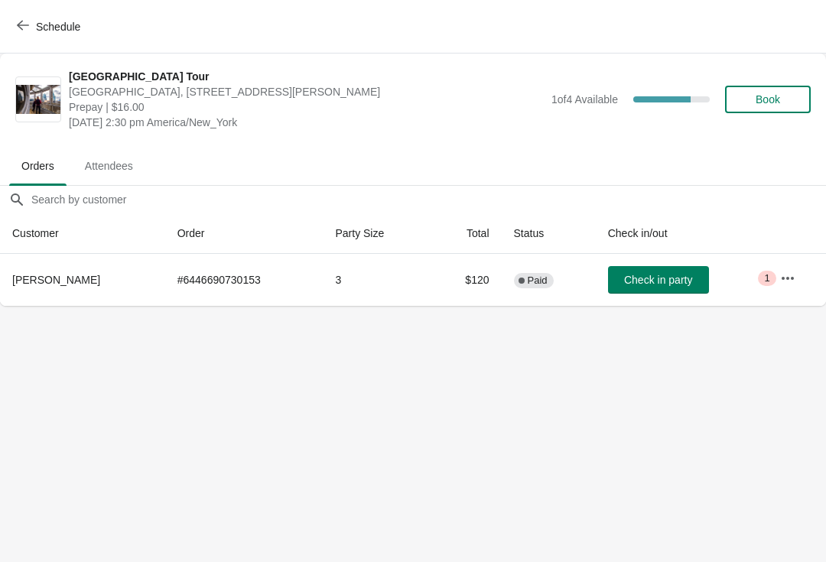
click at [777, 108] on button "Book" at bounding box center [768, 100] width 86 height 28
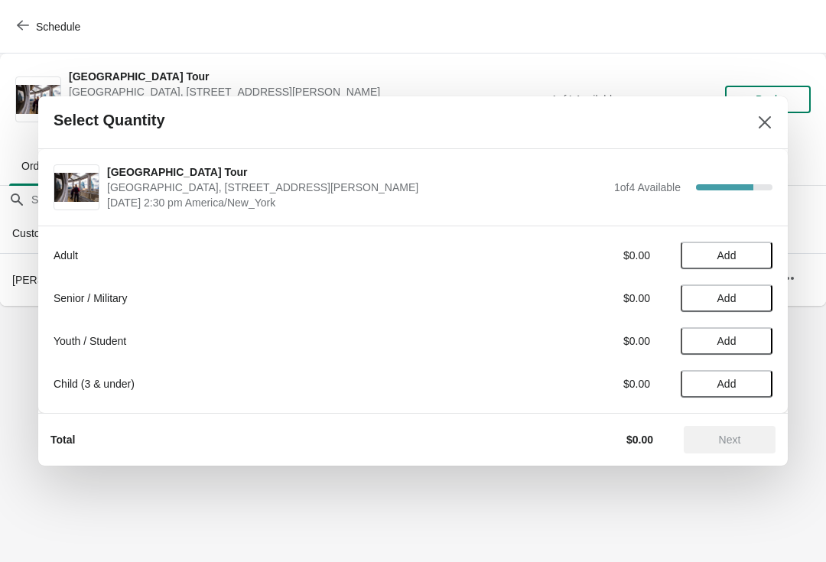
click at [735, 249] on span "Add" at bounding box center [727, 255] width 19 height 12
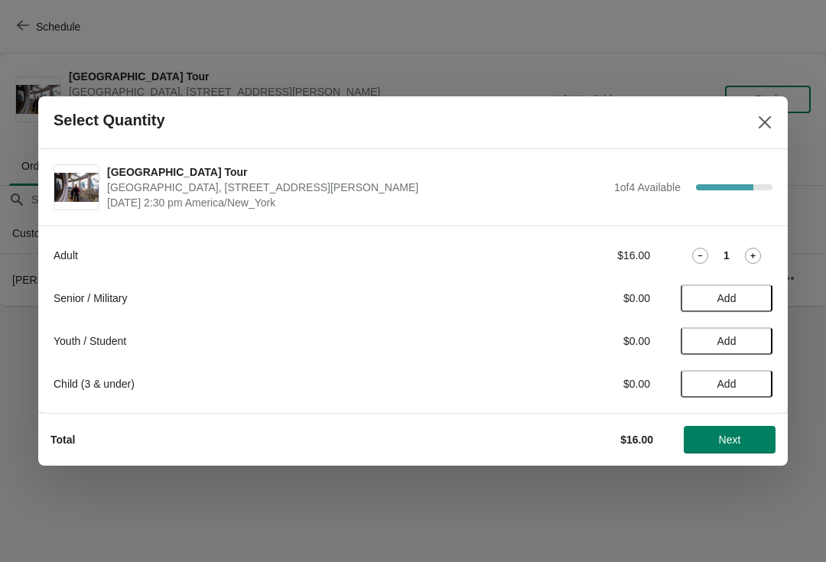
click at [755, 432] on button "Next" at bounding box center [730, 440] width 92 height 28
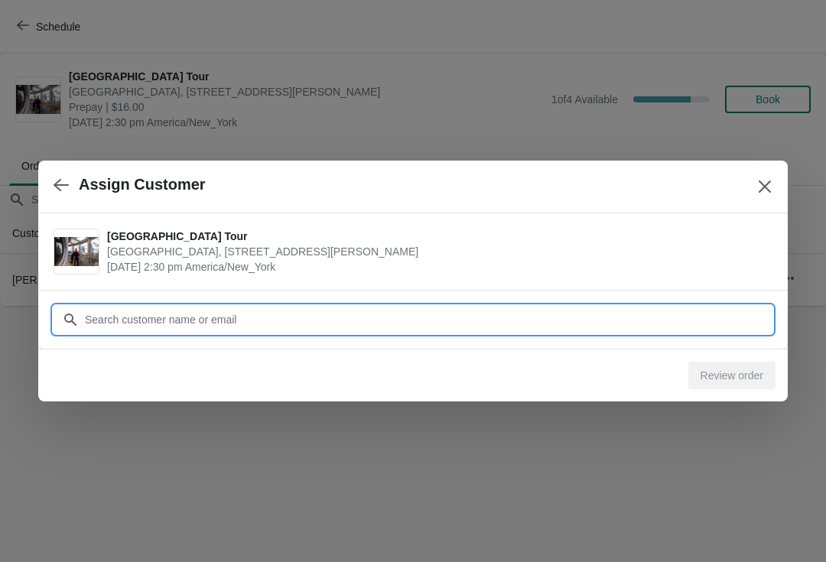
click at [442, 312] on input "Customer" at bounding box center [428, 320] width 689 height 28
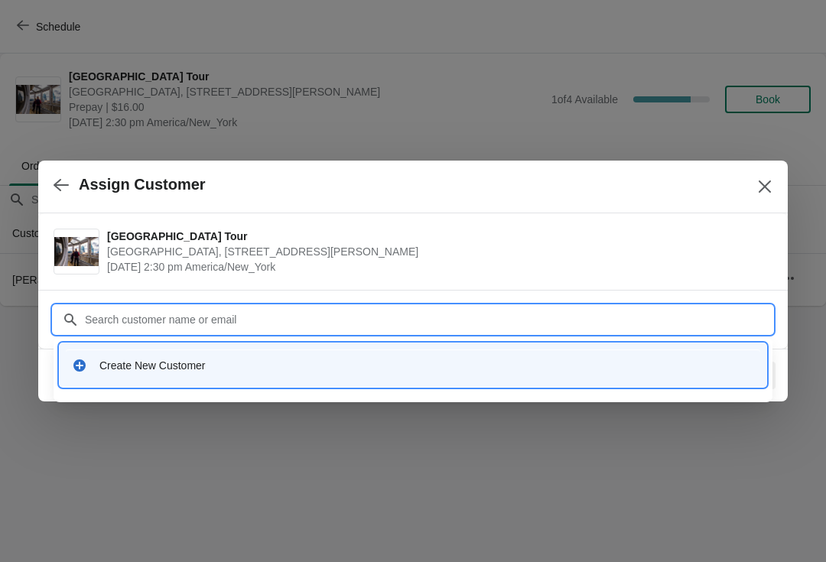
click at [317, 370] on div "Create New Customer" at bounding box center [426, 365] width 655 height 15
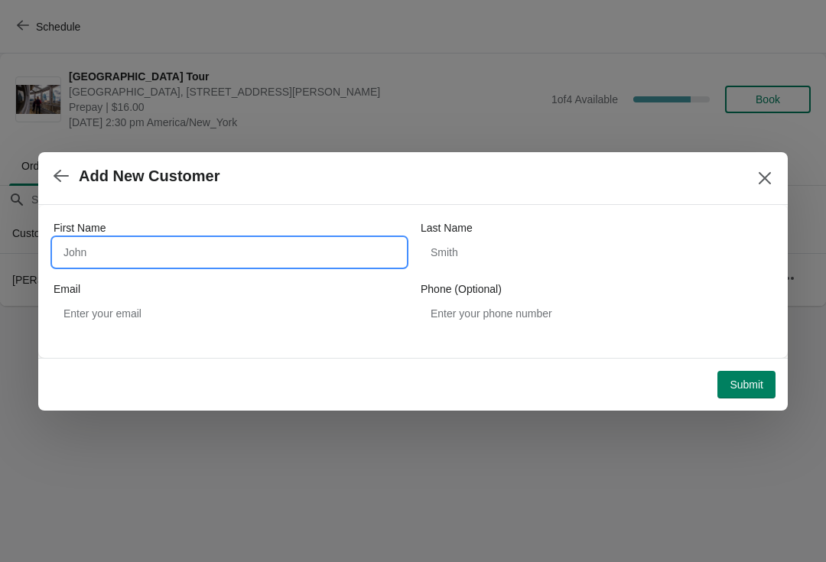
click at [230, 260] on input "First Name" at bounding box center [230, 253] width 352 height 28
type input "Patrite"
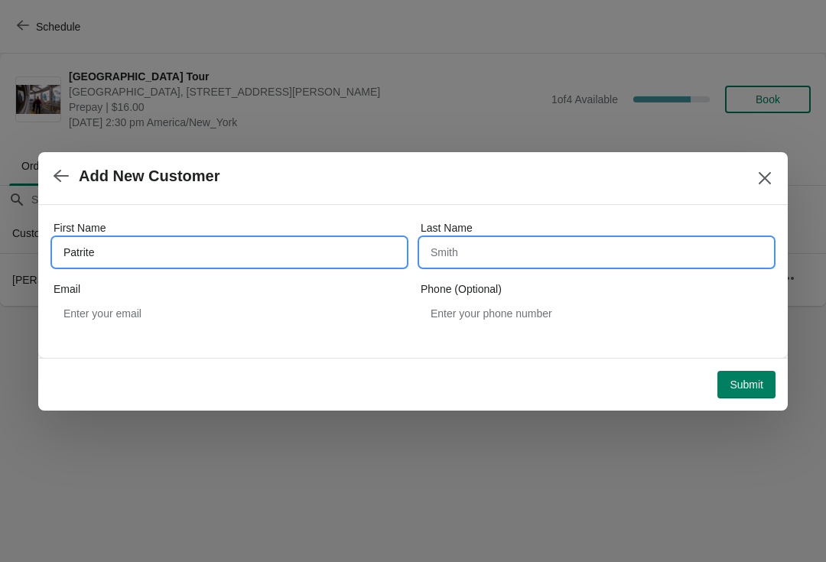
click at [572, 244] on input "Last Name" at bounding box center [597, 253] width 352 height 28
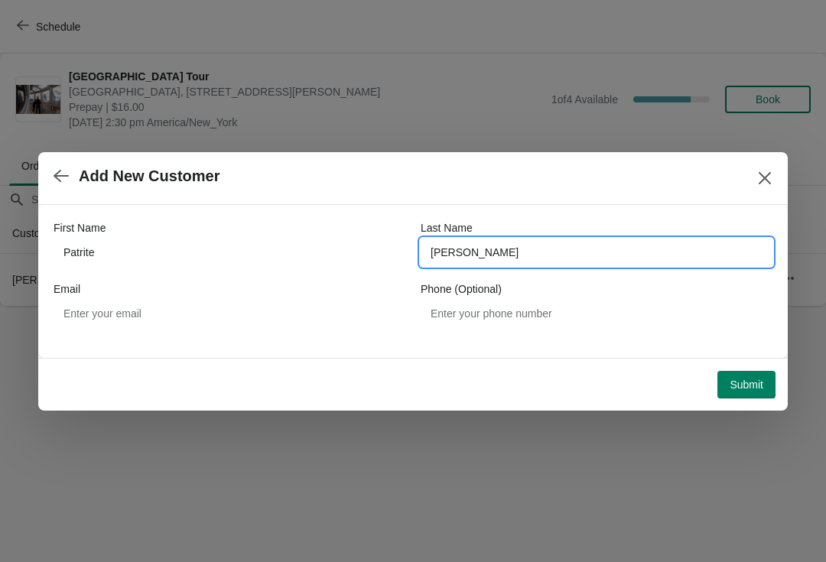
type input "McKinnon"
click at [757, 379] on span "Submit" at bounding box center [747, 385] width 34 height 12
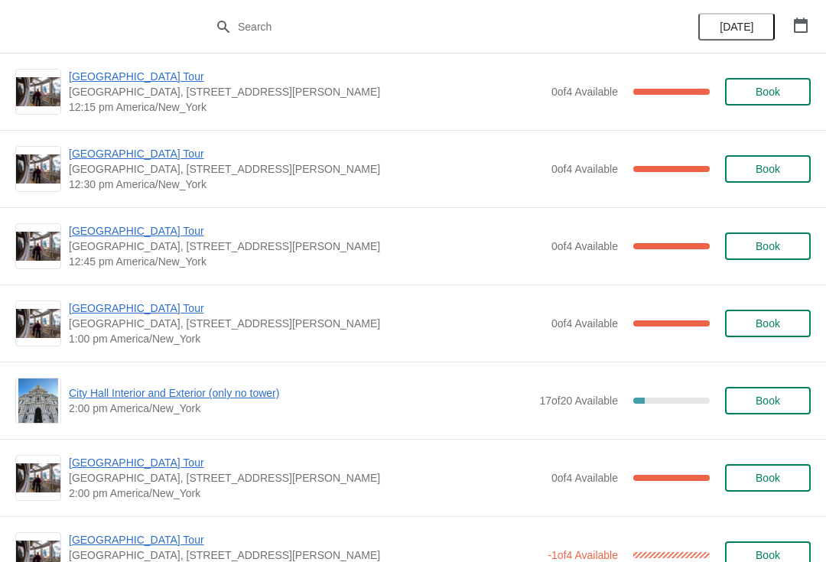
scroll to position [862, 0]
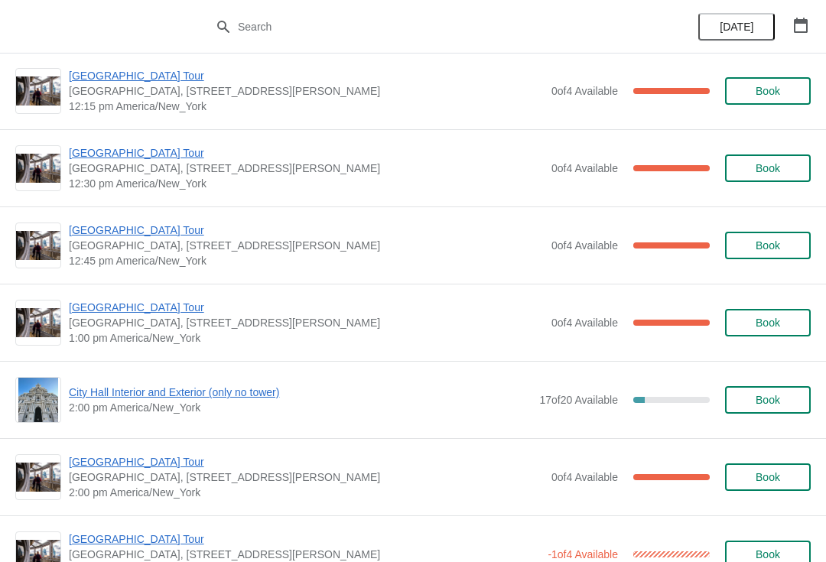
click at [145, 310] on span "[GEOGRAPHIC_DATA] Tour" at bounding box center [306, 307] width 475 height 15
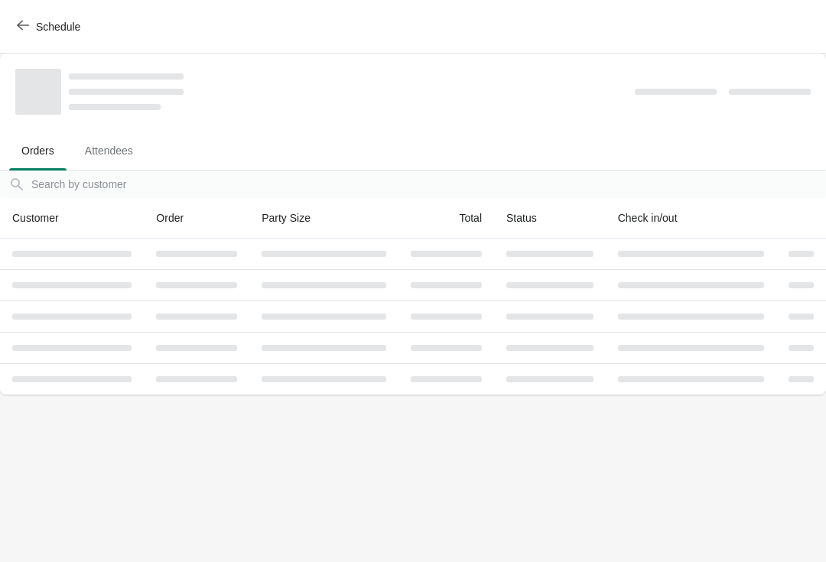
scroll to position [0, 0]
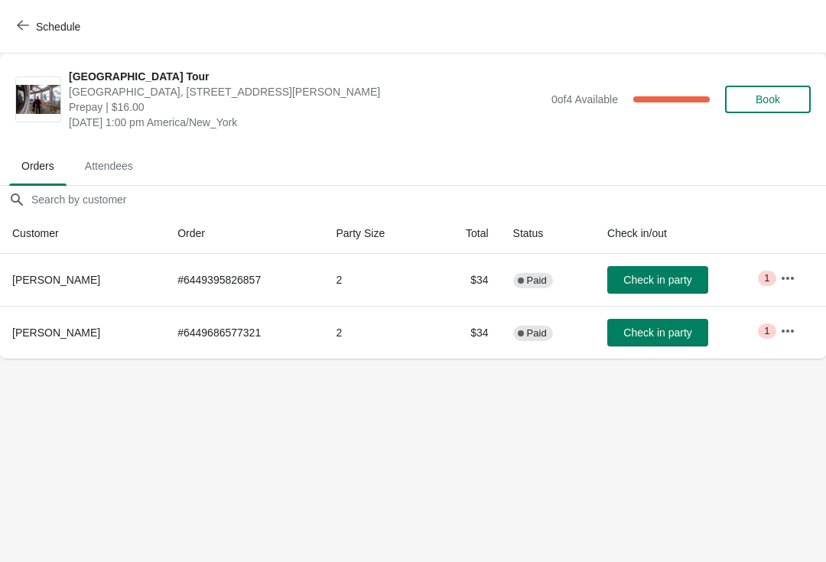
click at [668, 335] on span "Check in party" at bounding box center [658, 333] width 68 height 12
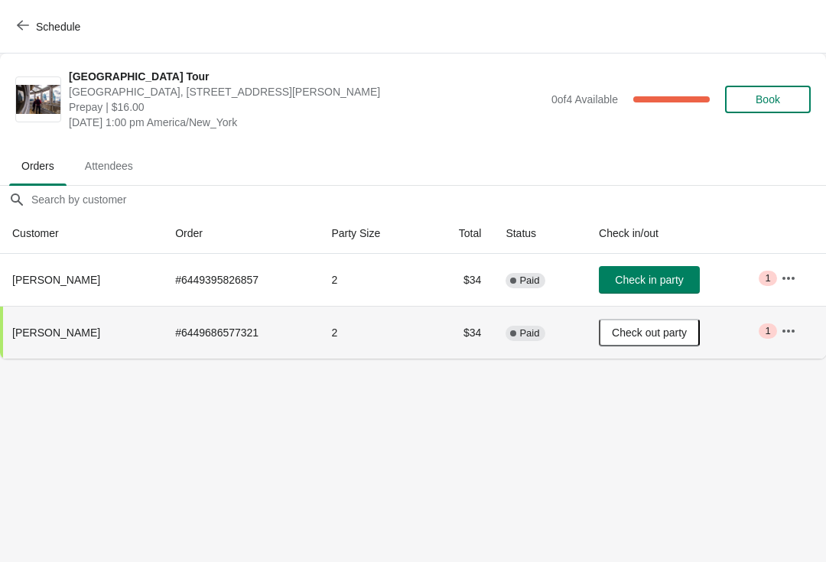
click at [25, 28] on icon "button" at bounding box center [23, 25] width 12 height 12
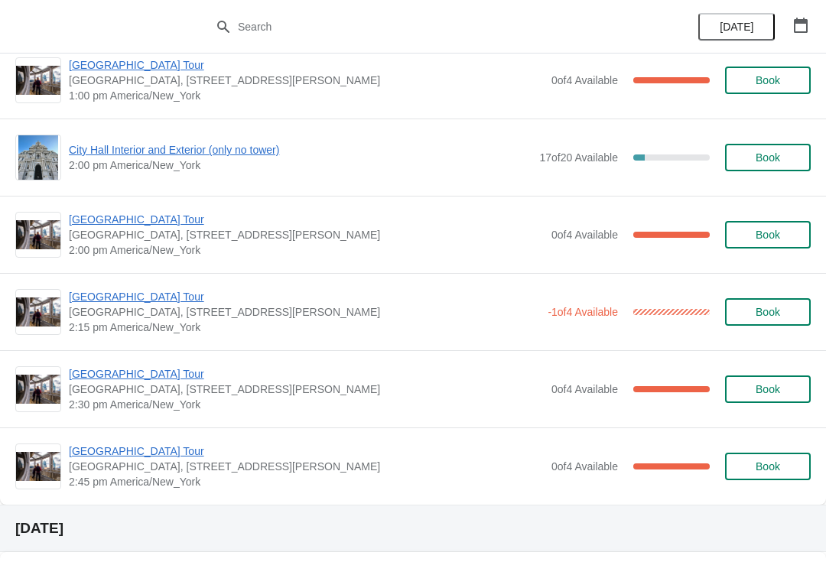
scroll to position [1159, 0]
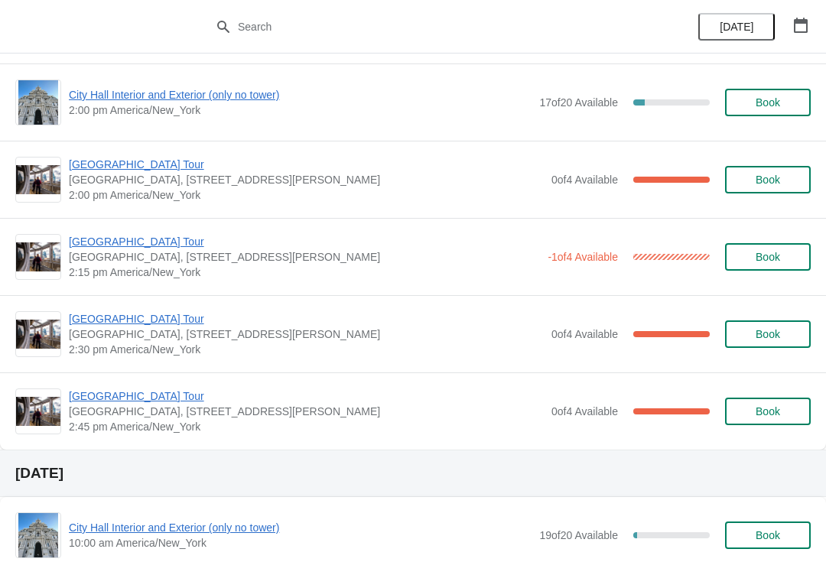
click at [148, 249] on span "[GEOGRAPHIC_DATA] Tour" at bounding box center [304, 241] width 471 height 15
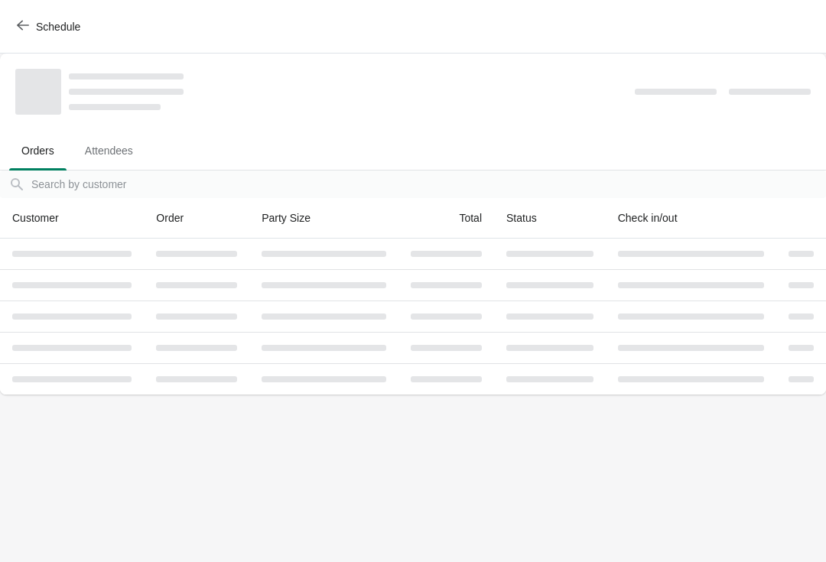
scroll to position [0, 0]
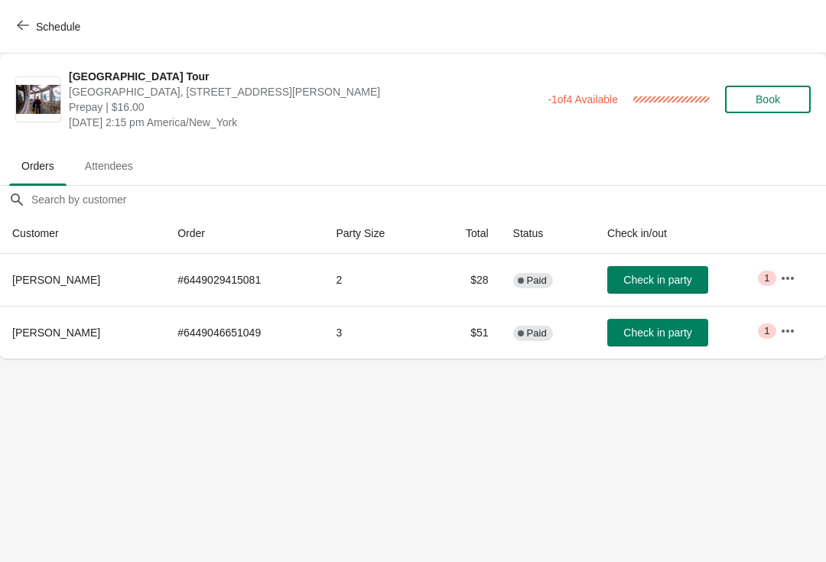
click at [679, 279] on span "Check in party" at bounding box center [658, 280] width 68 height 12
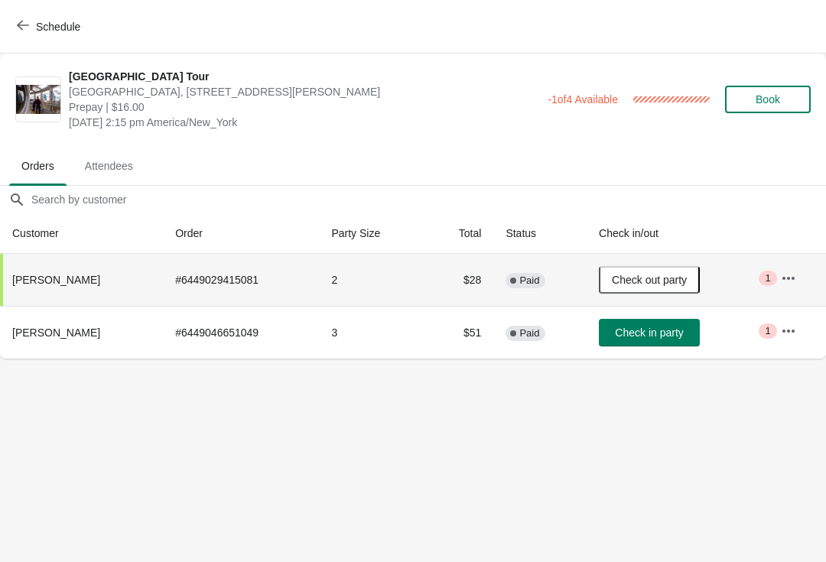
click at [20, 30] on icon "button" at bounding box center [23, 25] width 12 height 12
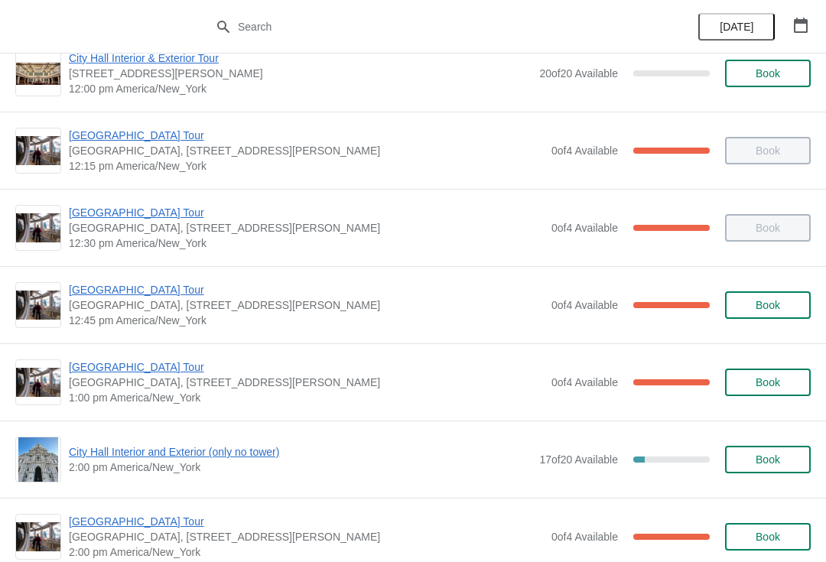
scroll to position [803, 0]
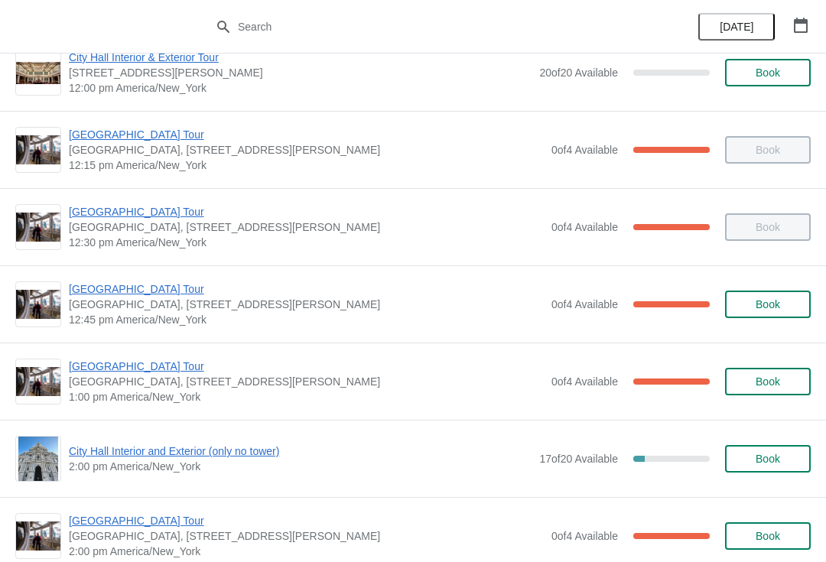
click at [148, 295] on span "[GEOGRAPHIC_DATA] Tour" at bounding box center [306, 289] width 475 height 15
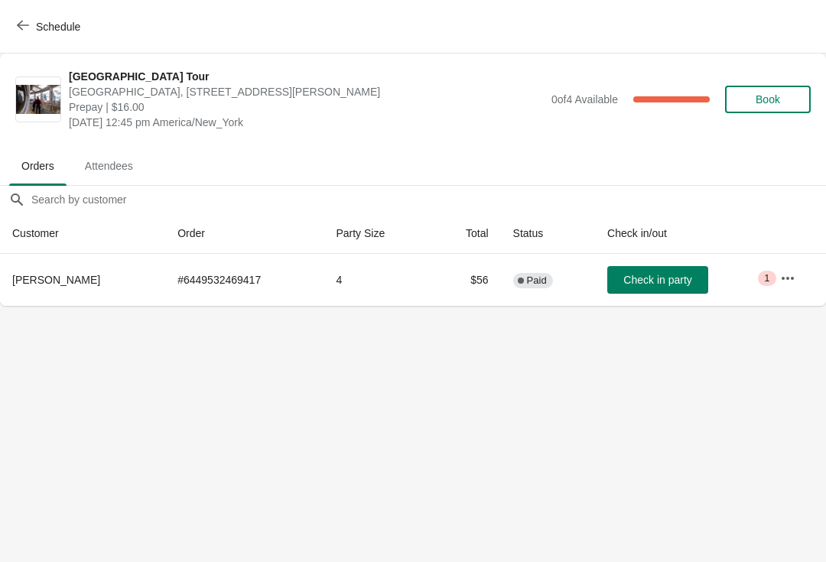
click at [655, 289] on button "Check in party" at bounding box center [658, 280] width 101 height 28
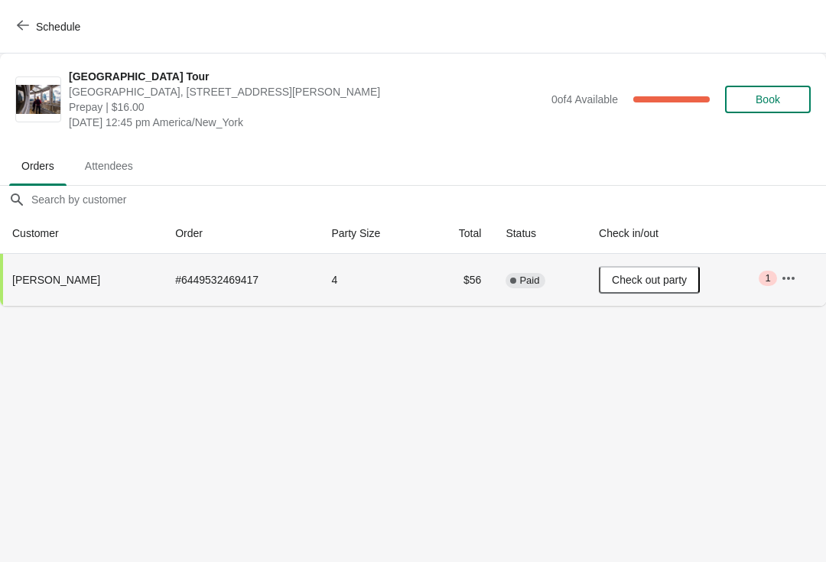
click at [24, 21] on icon "button" at bounding box center [23, 25] width 12 height 12
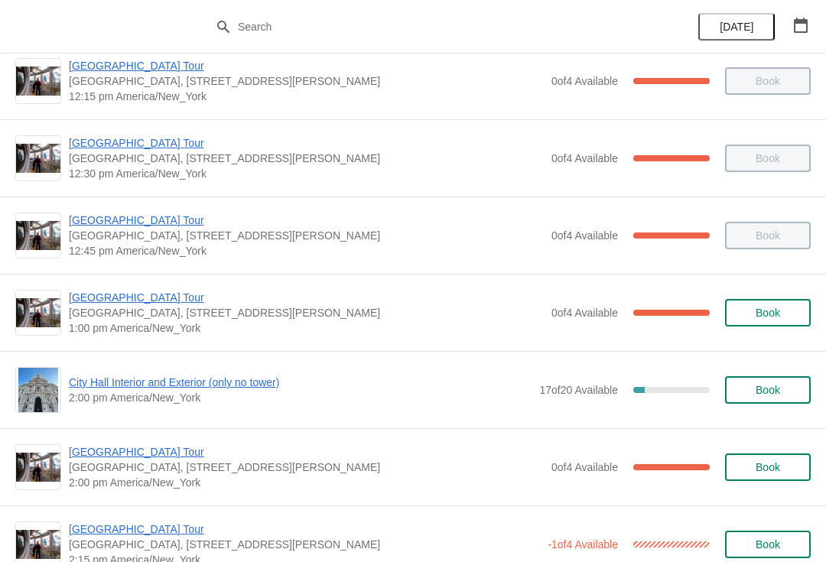
scroll to position [871, 0]
click at [122, 301] on span "[GEOGRAPHIC_DATA] Tour" at bounding box center [306, 298] width 475 height 15
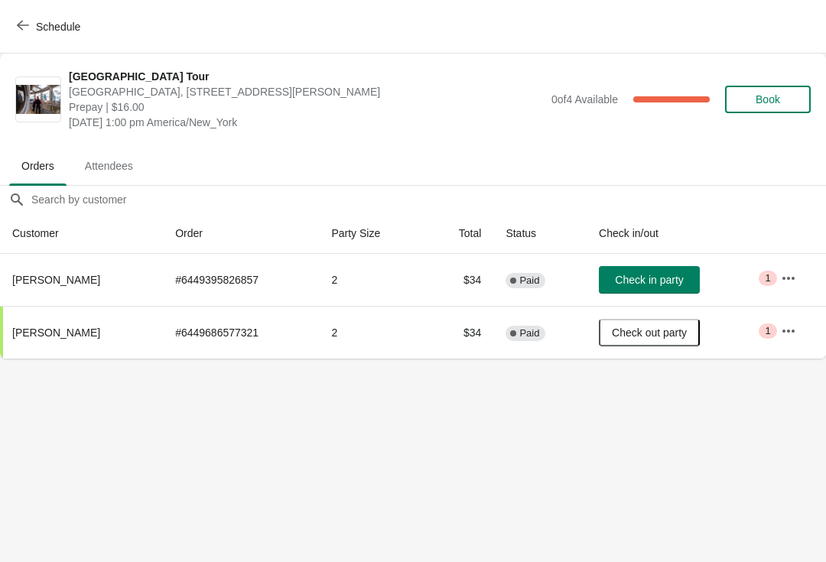
click at [24, 39] on button "Schedule" at bounding box center [50, 27] width 85 height 28
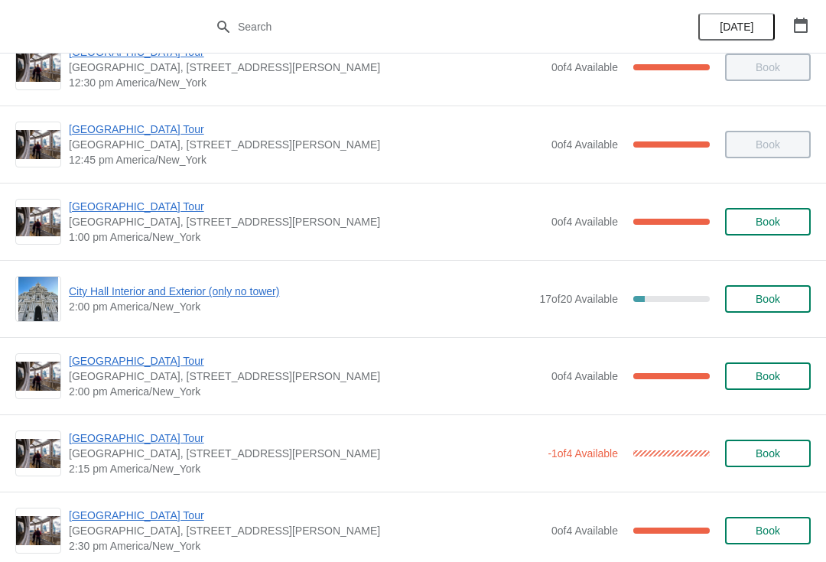
scroll to position [963, 0]
